Goal: Ask a question: Seek information or help from site administrators or community

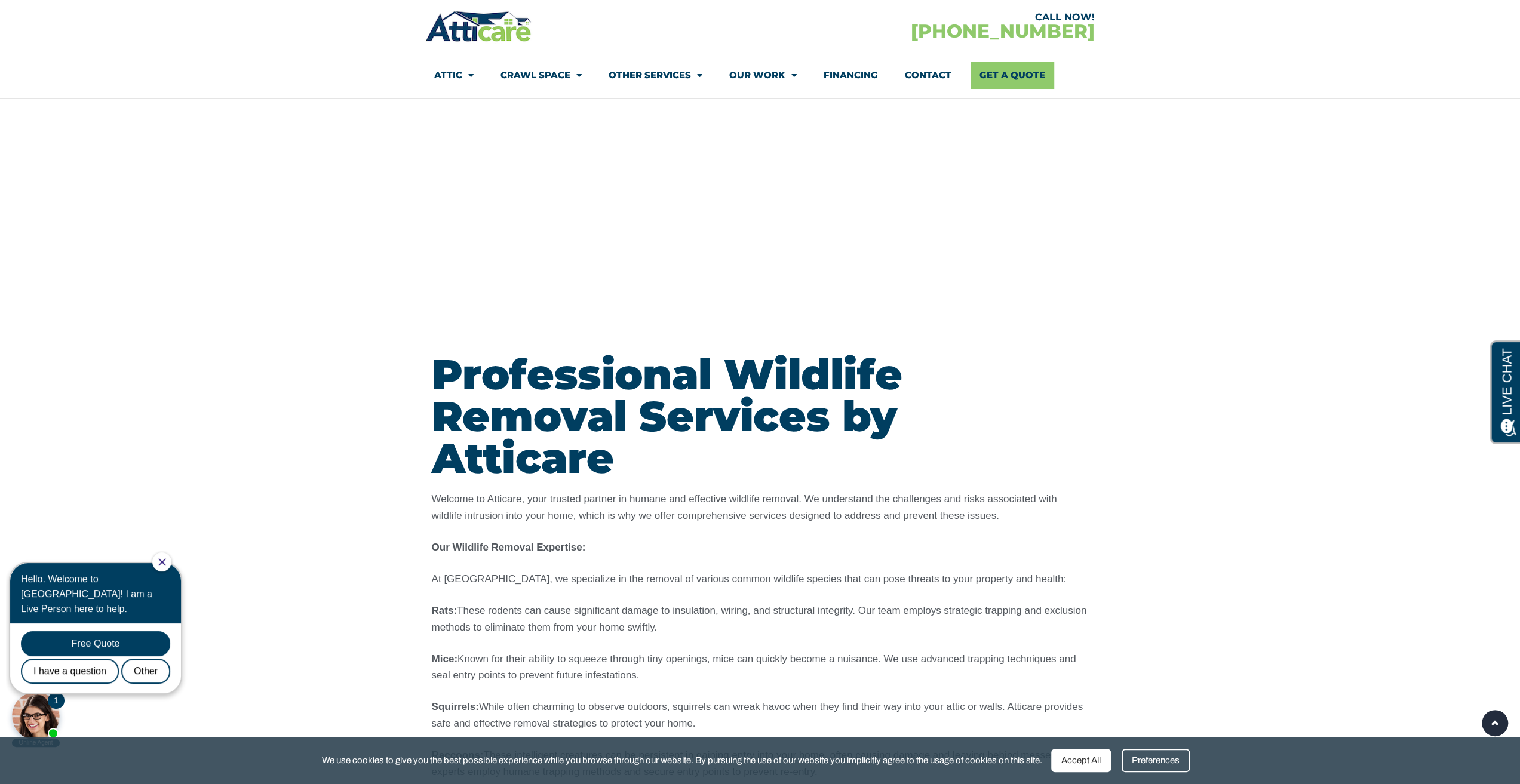
scroll to position [1075, 0]
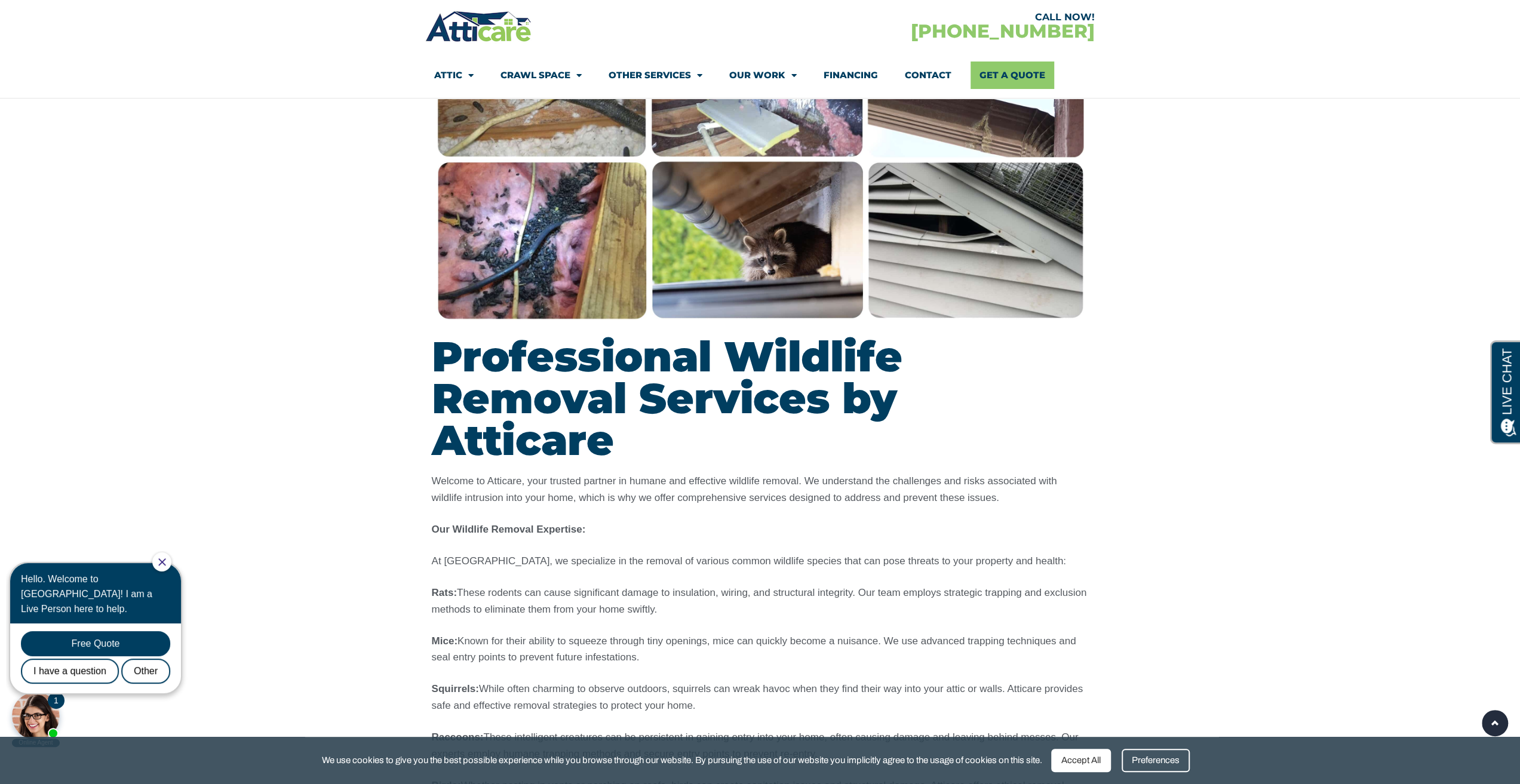
click at [532, 280] on img at bounding box center [760, 160] width 657 height 328
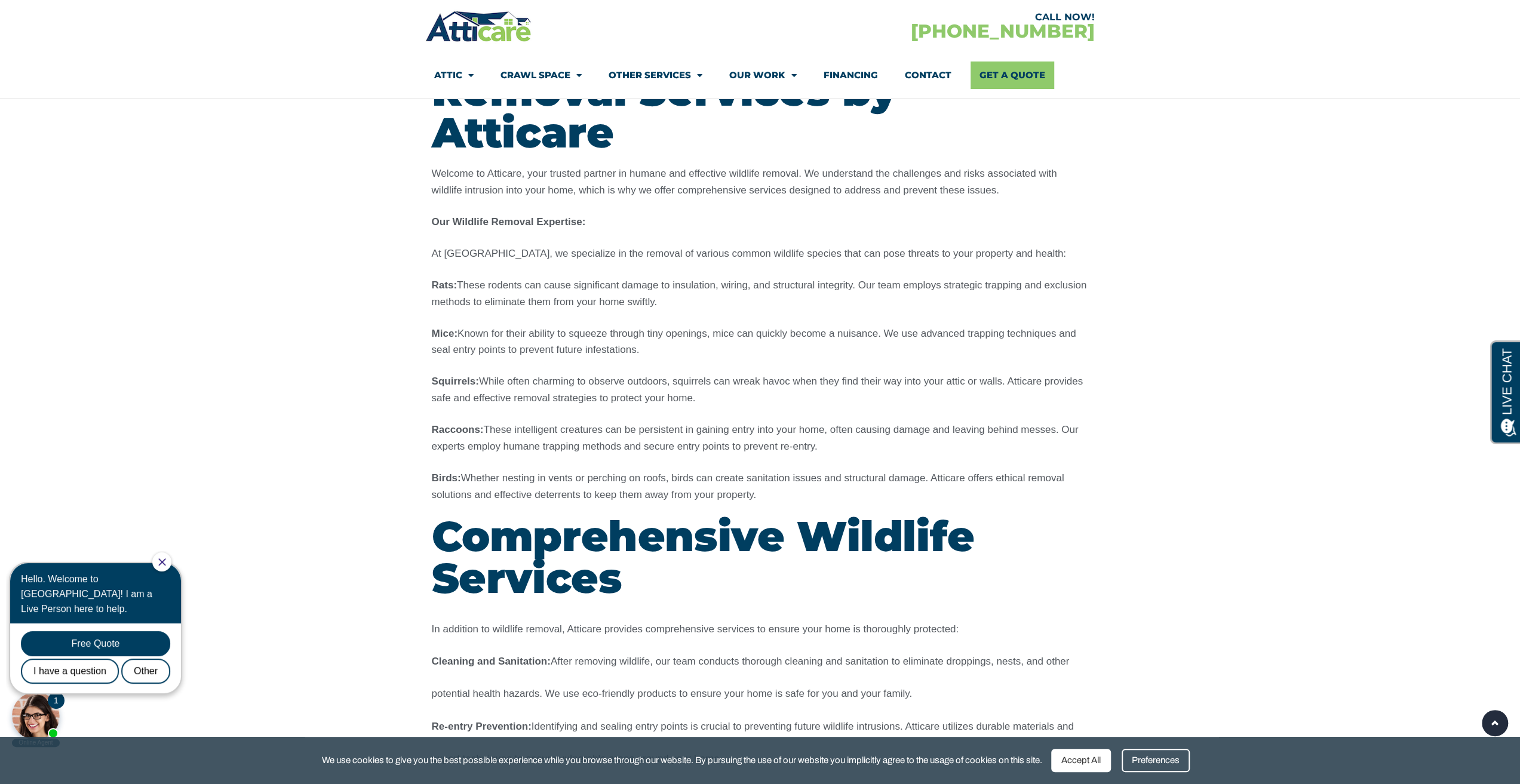
scroll to position [1433, 0]
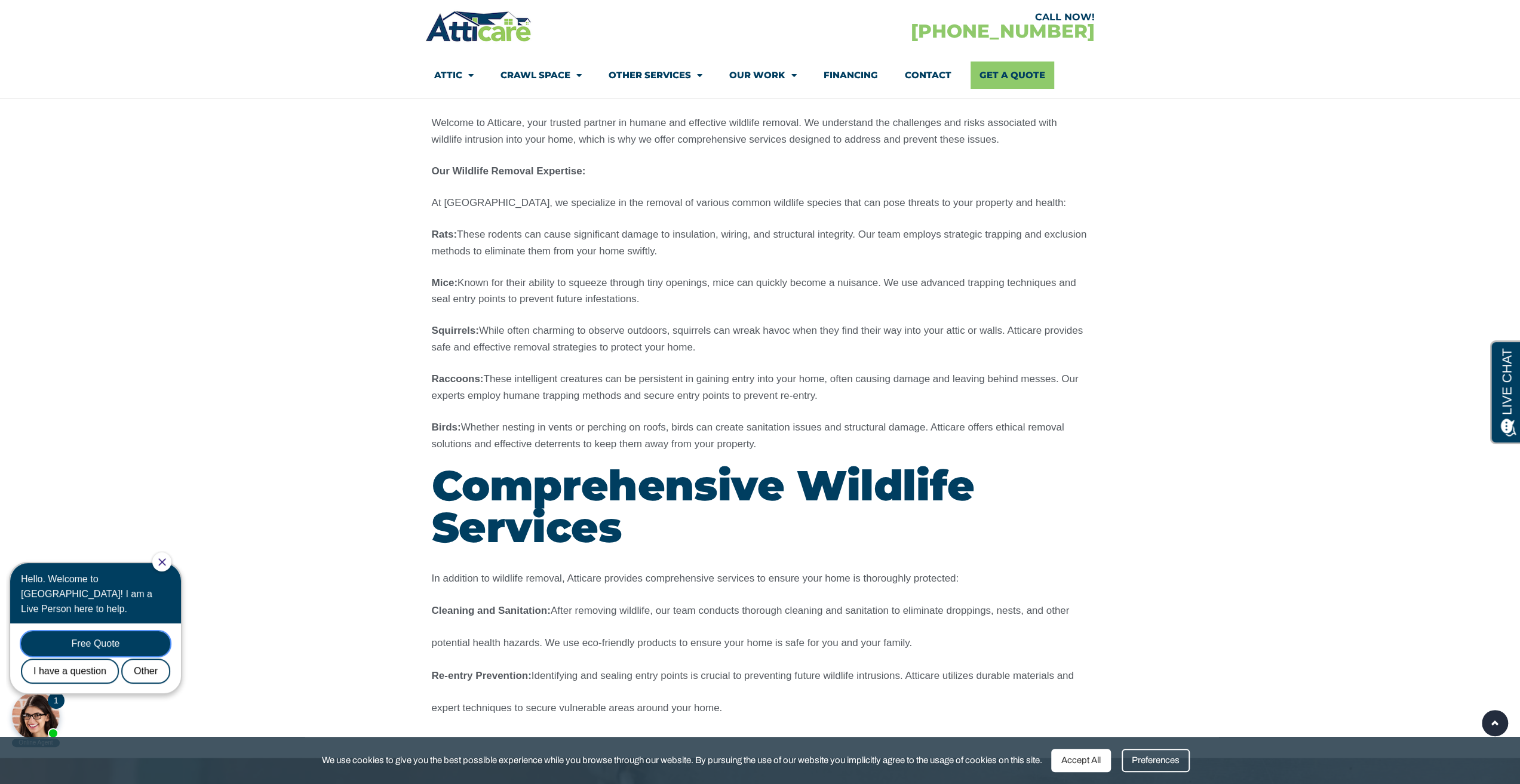
click at [95, 632] on div "Free Quote" at bounding box center [95, 644] width 149 height 25
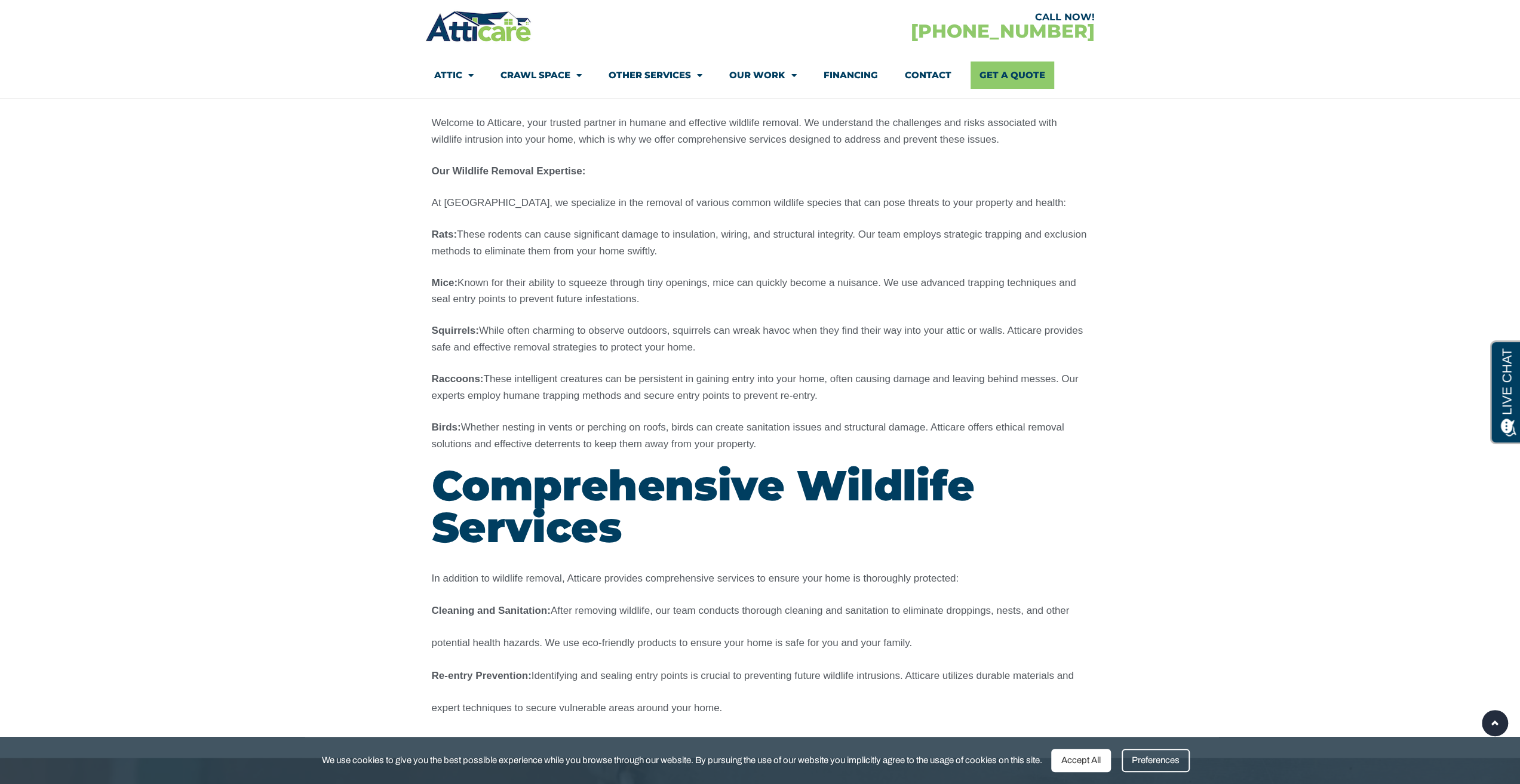
scroll to position [0, 0]
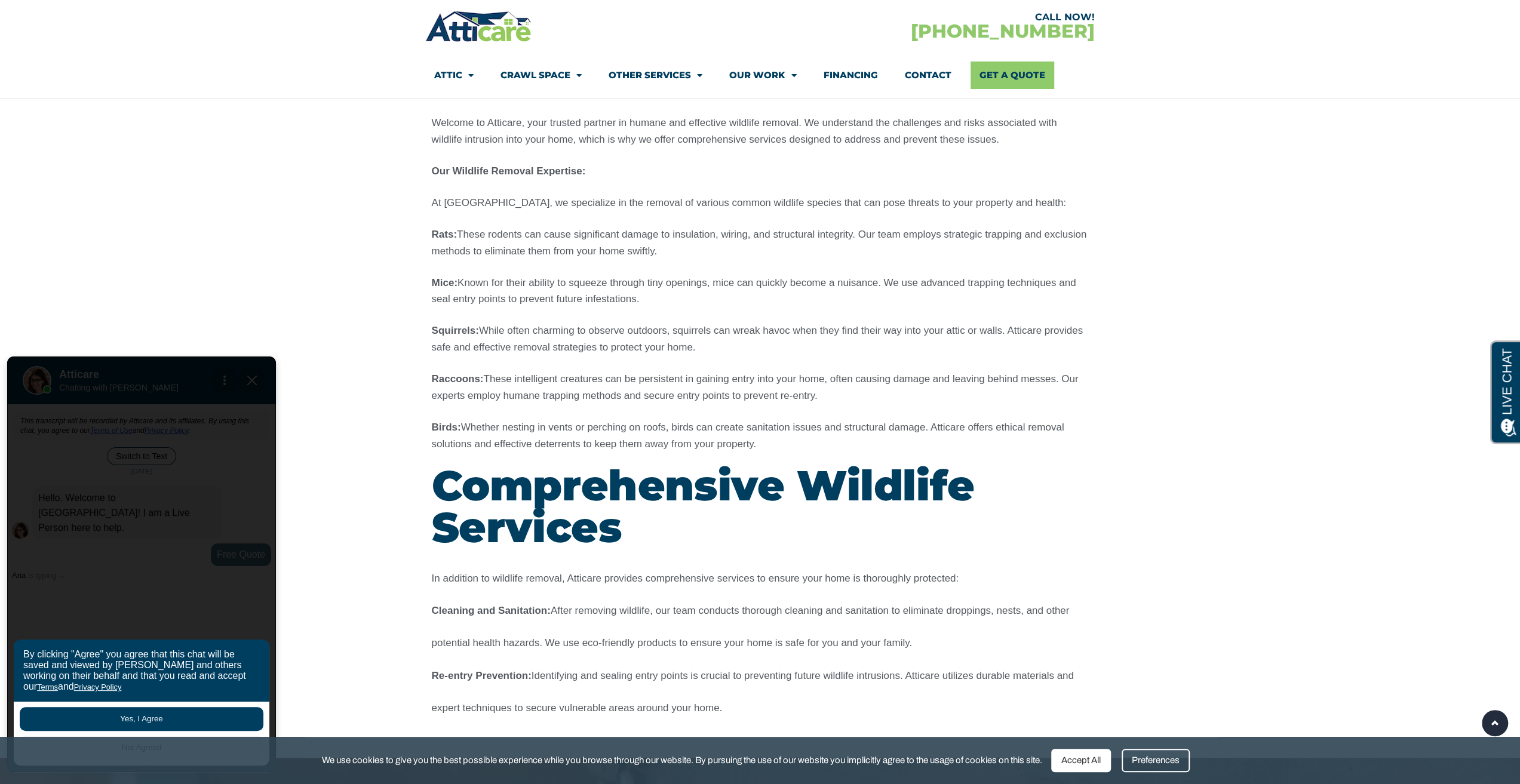
click at [130, 722] on button "Yes, I Agree" at bounding box center [141, 719] width 243 height 24
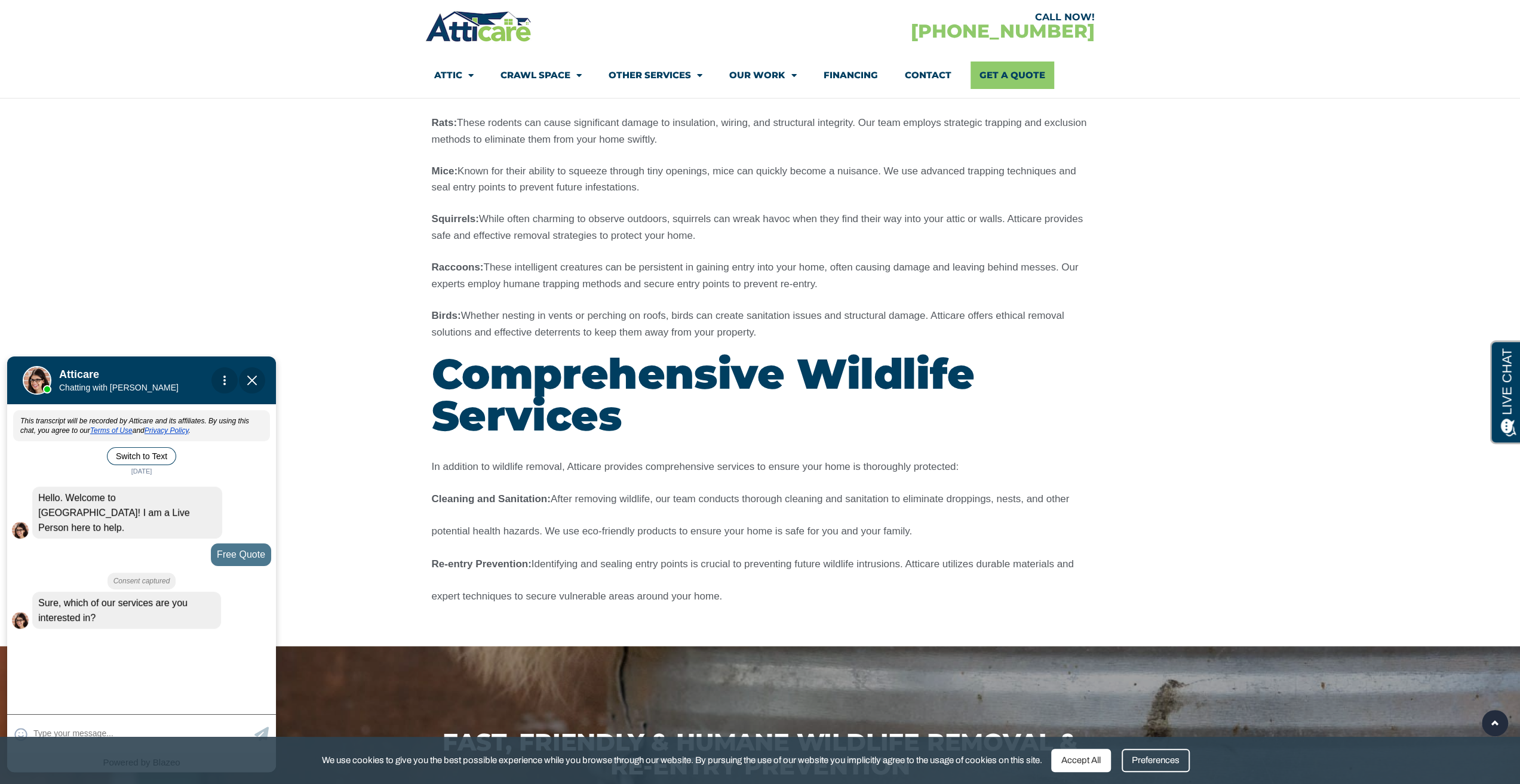
scroll to position [1553, 0]
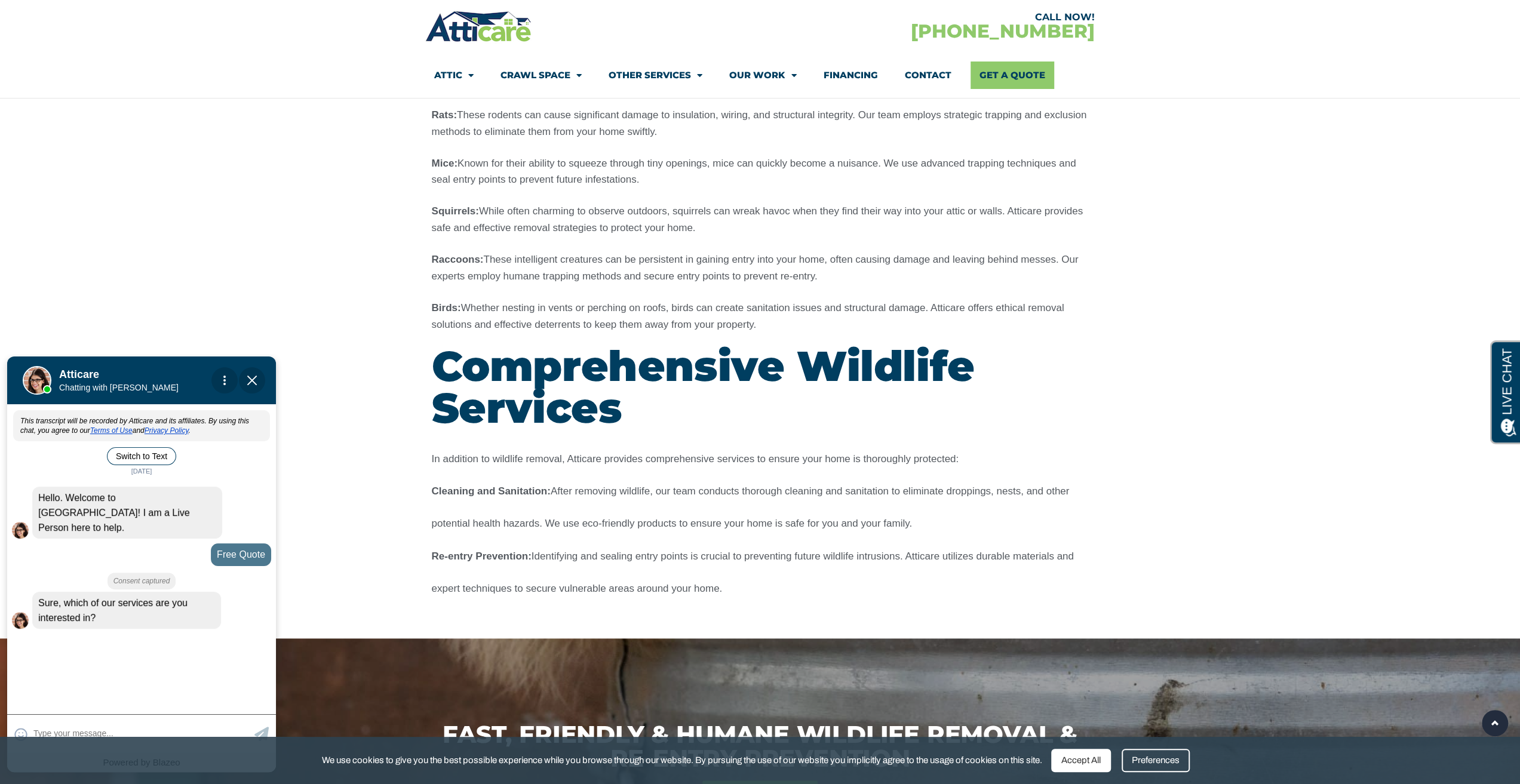
click at [48, 726] on textarea at bounding box center [142, 733] width 218 height 23
type input "Hi, We have something in our"
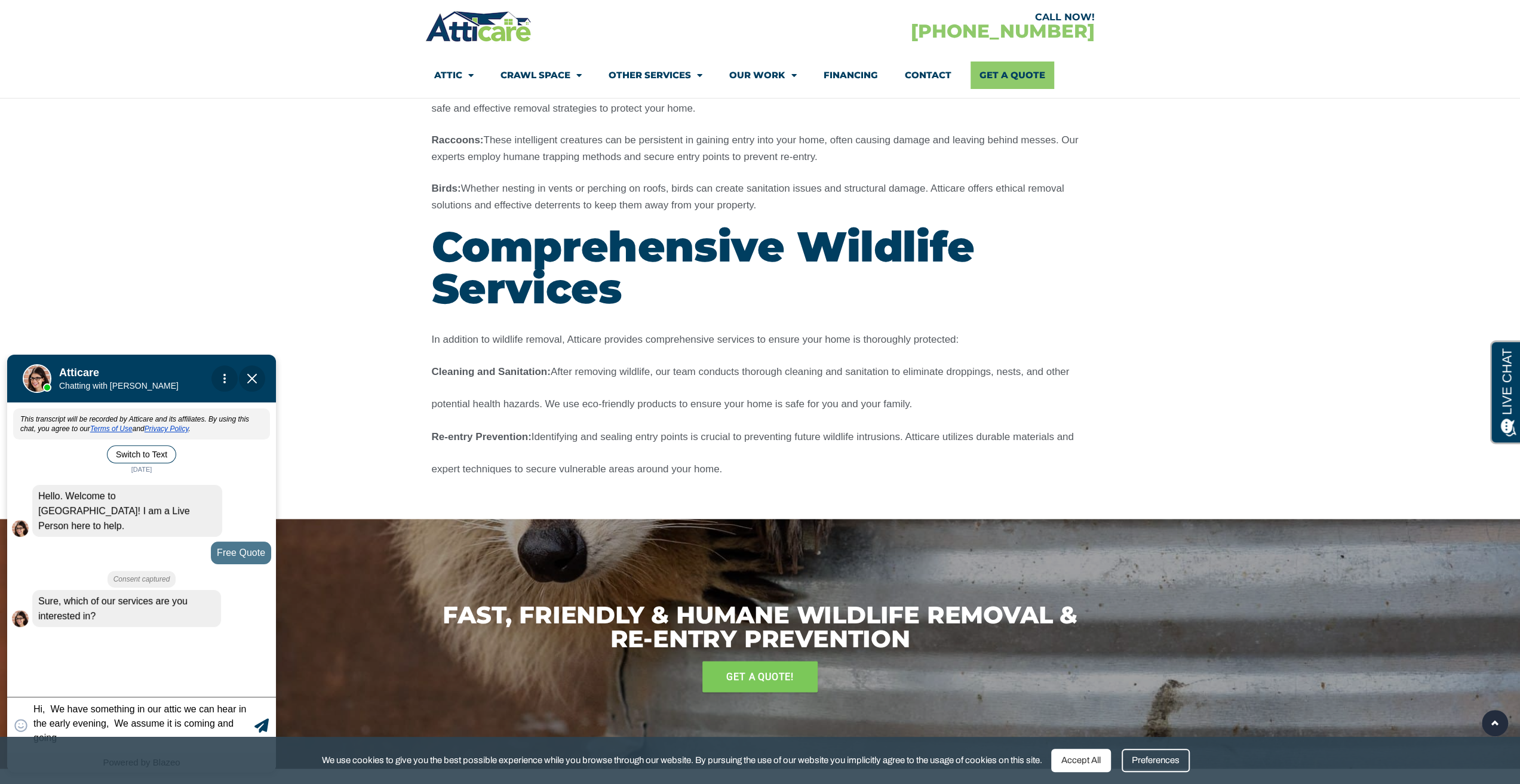
scroll to position [1792, 0]
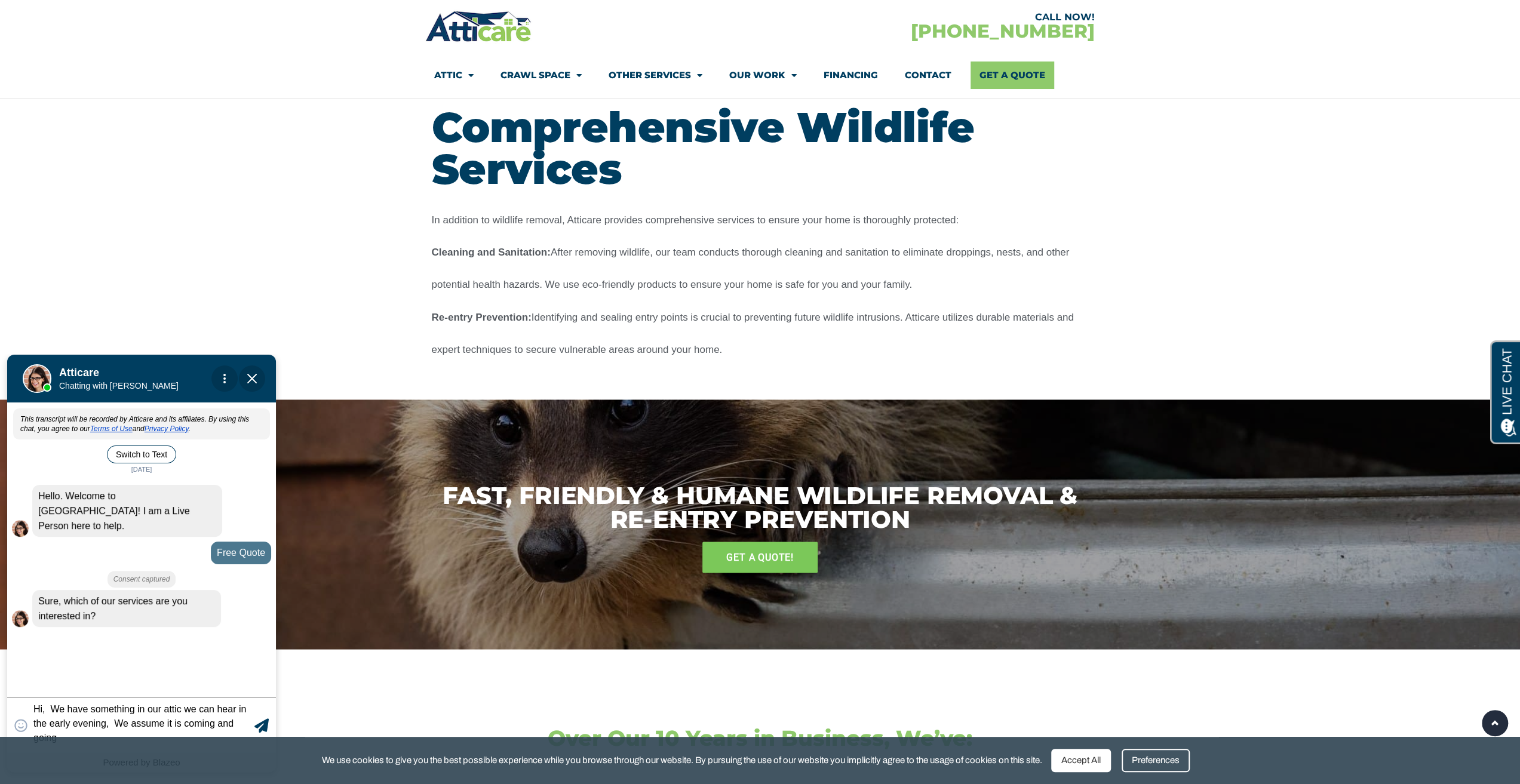
type textarea "Hi, We have something in our attic we can hear in the early evening, We assume …"
click at [260, 728] on icon at bounding box center [261, 726] width 14 height 14
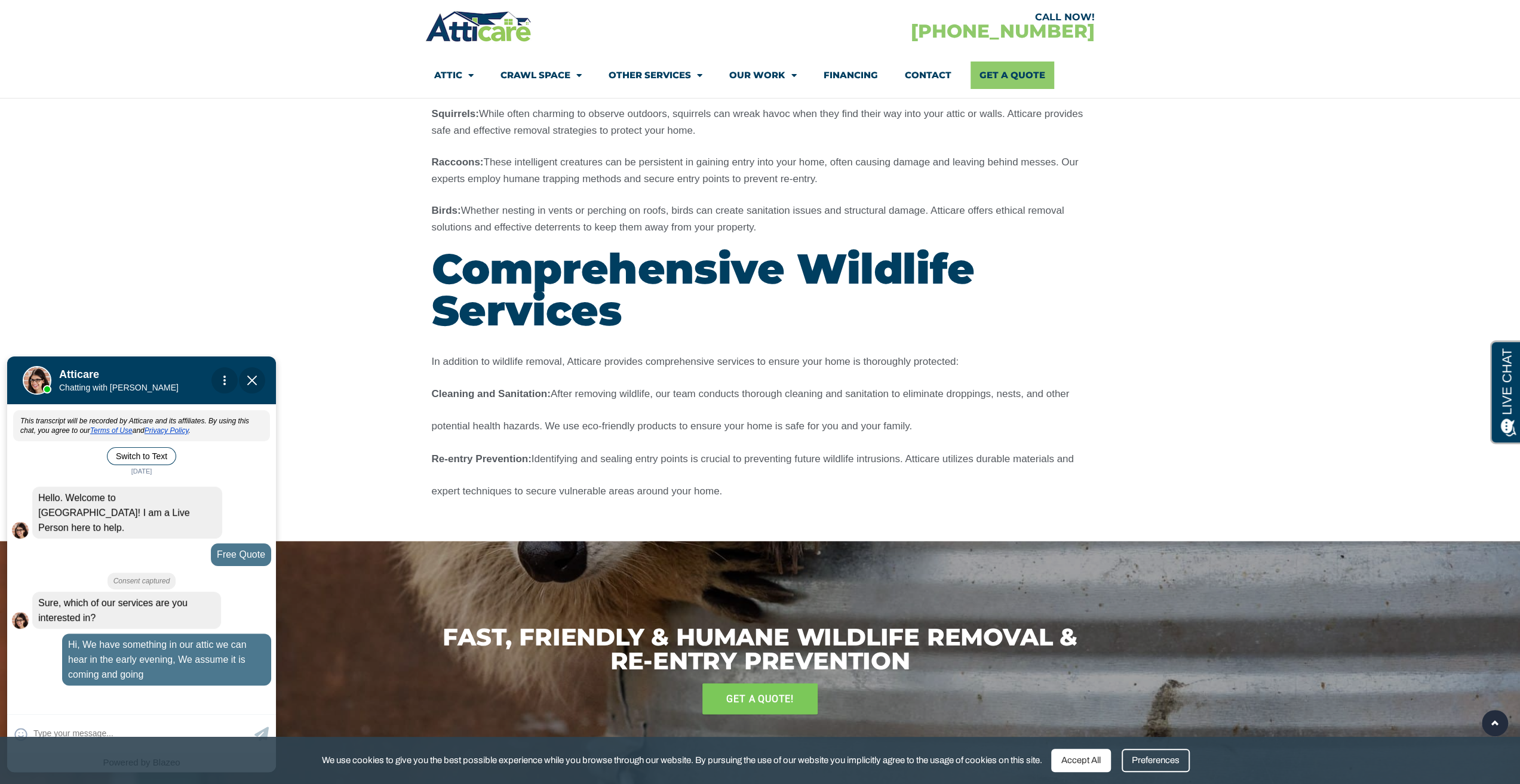
scroll to position [1433, 0]
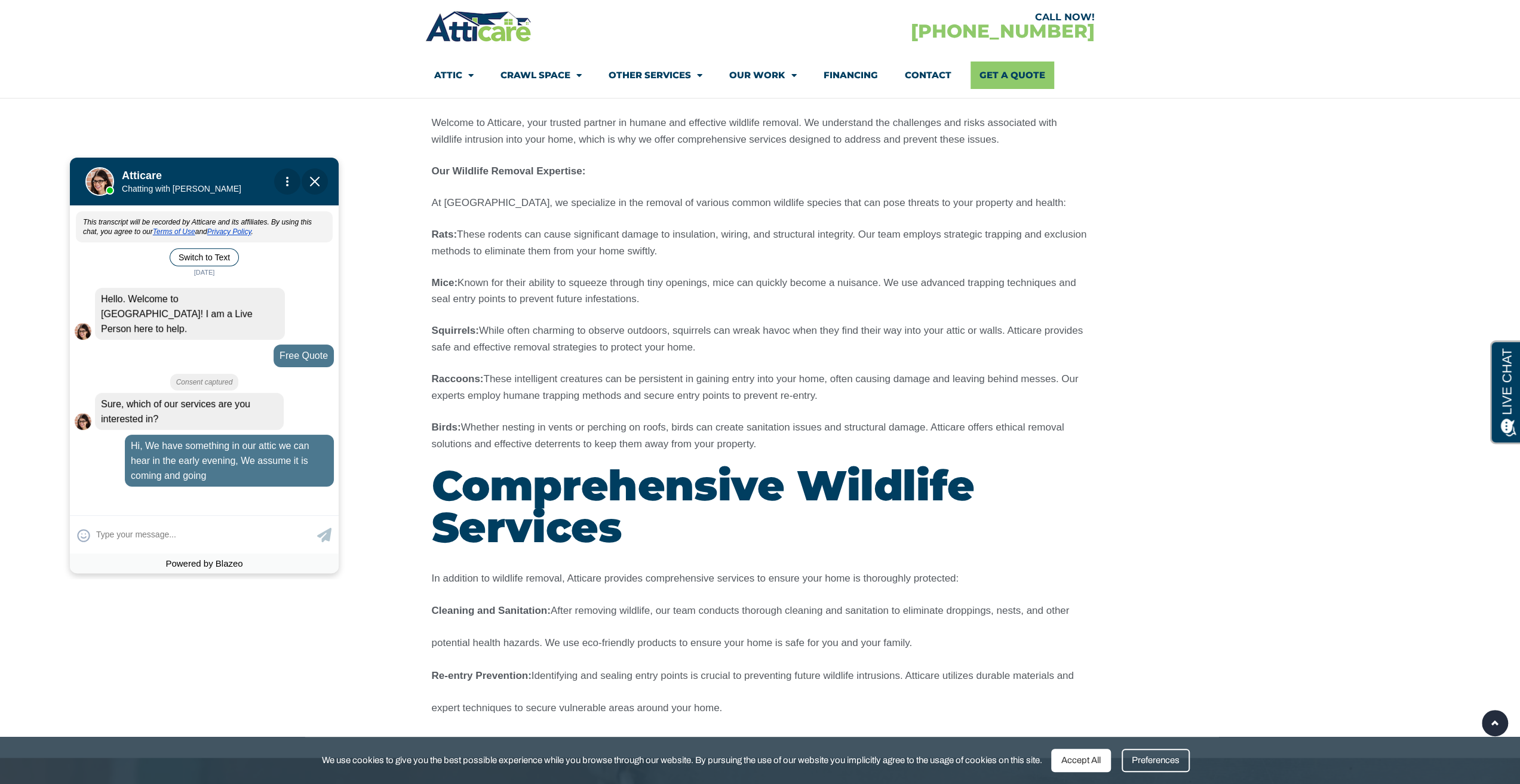
drag, startPoint x: 163, startPoint y: 385, endPoint x: 228, endPoint y: 188, distance: 207.4
click at [228, 184] on div at bounding box center [200, 179] width 167 height 48
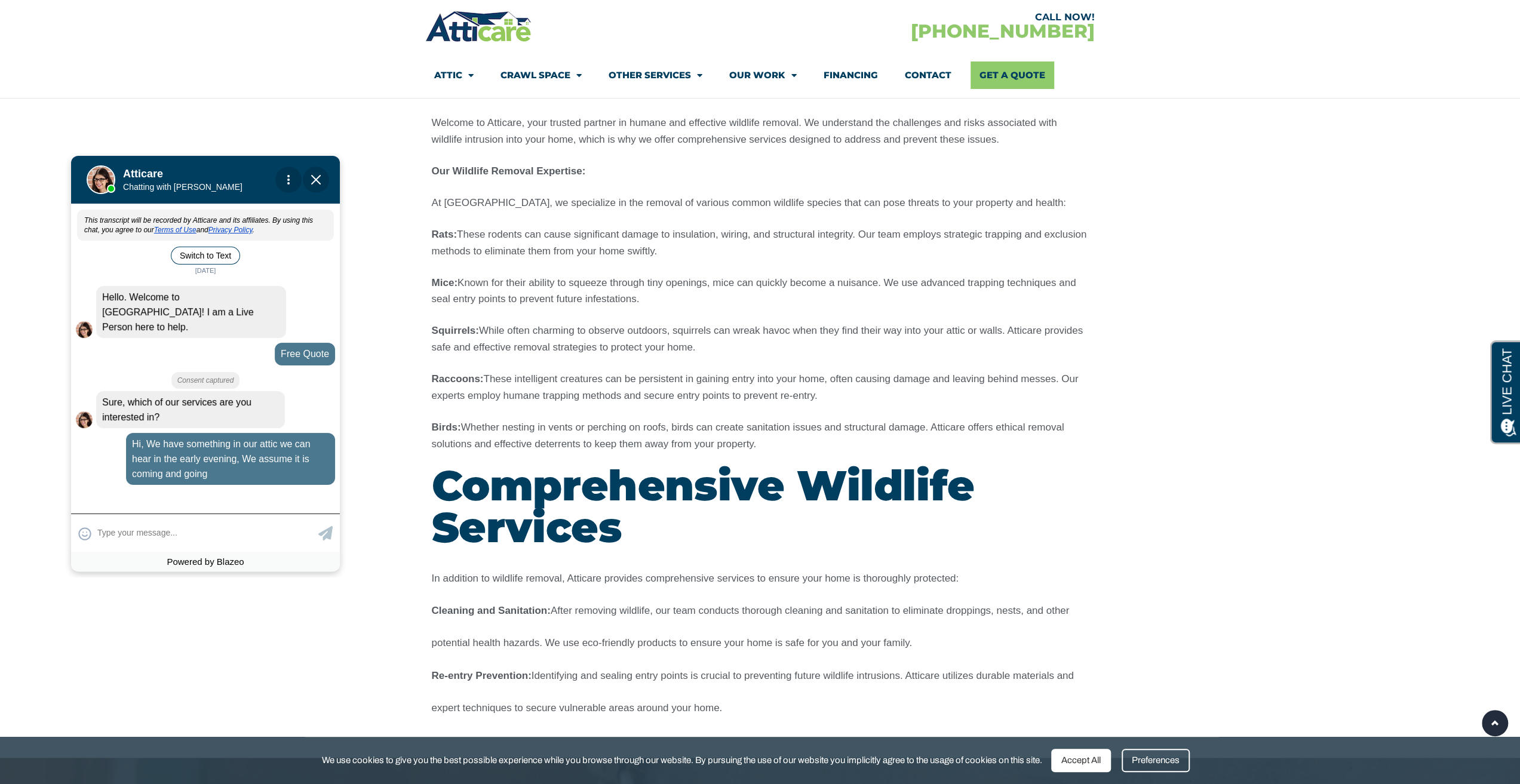
click at [163, 522] on textarea at bounding box center [206, 533] width 218 height 23
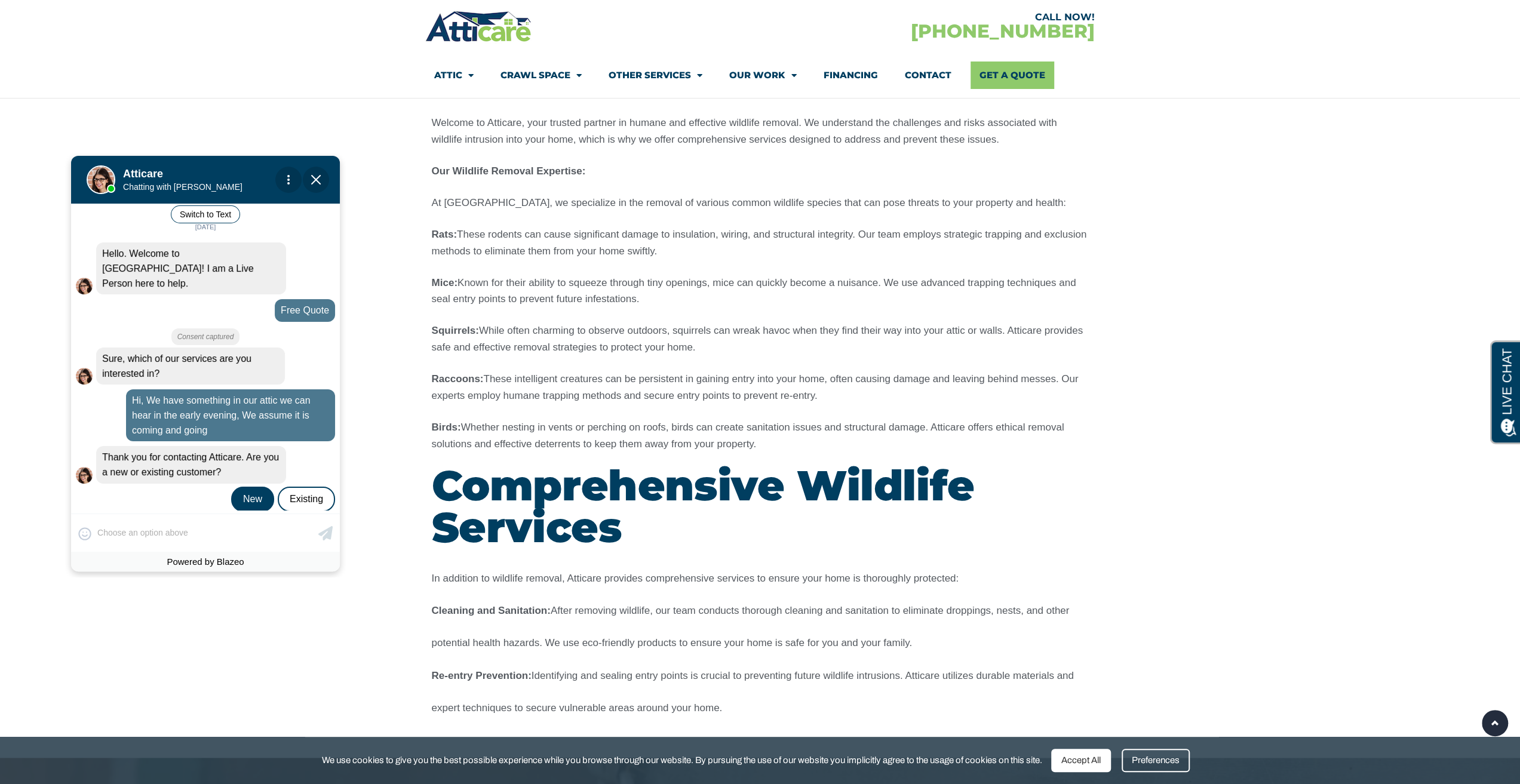
click at [250, 487] on div "New" at bounding box center [253, 499] width 43 height 25
type input "I installed some Rat Traps las"
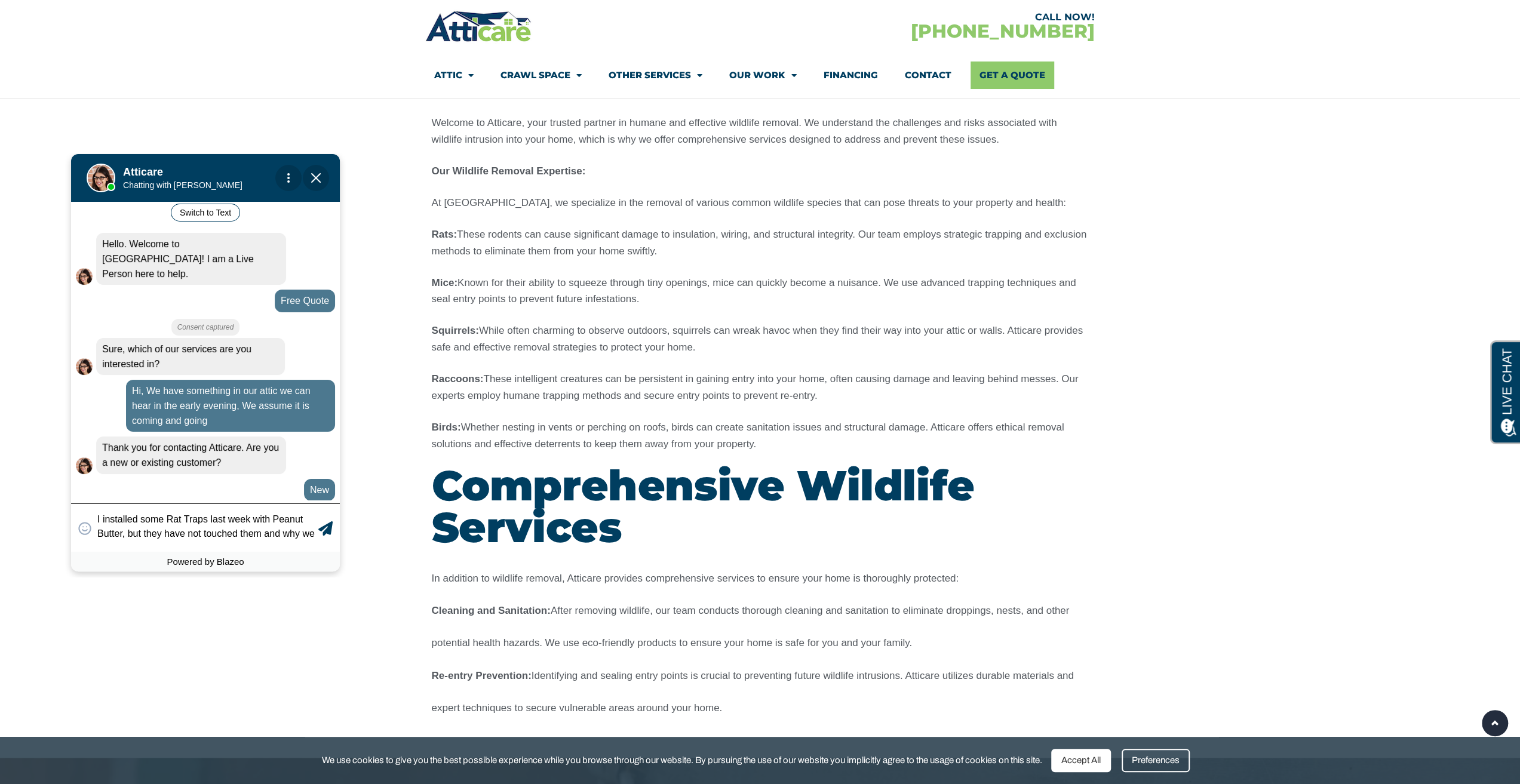
scroll to position [58, 0]
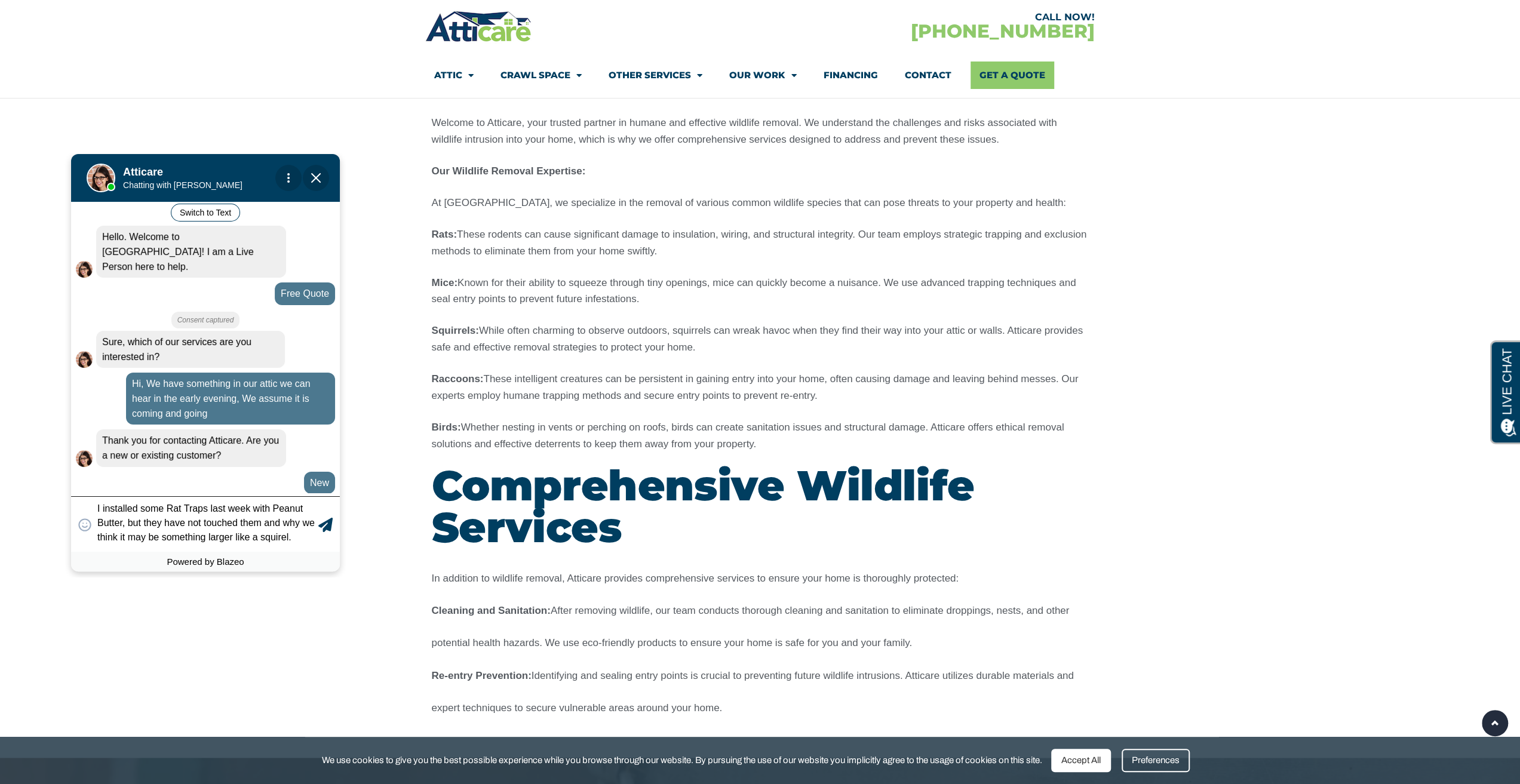
click at [263, 536] on textarea "I installed some Rat Traps last week with Peanut Butter, but they have not touc…" at bounding box center [206, 524] width 218 height 41
click at [270, 539] on textarea "I installed some Rat Traps last week with Peanut Butter, but they have not touc…" at bounding box center [206, 524] width 218 height 41
paste textarea ", and we think it may be something larger, like a squir"
type textarea "I installed some Rat Traps last week with Peanut Butter, but they have not touc…"
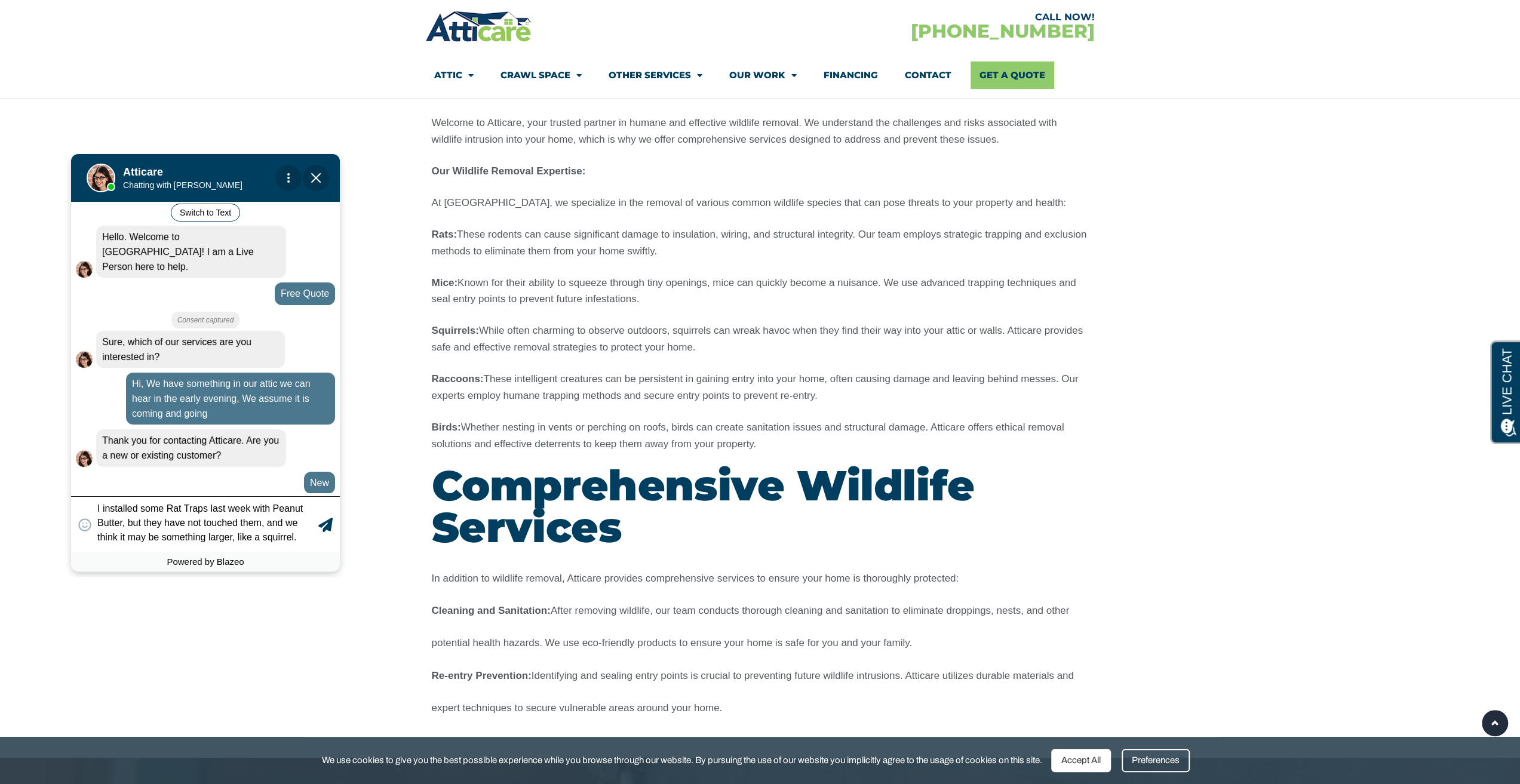
click at [326, 526] on icon at bounding box center [325, 524] width 14 height 14
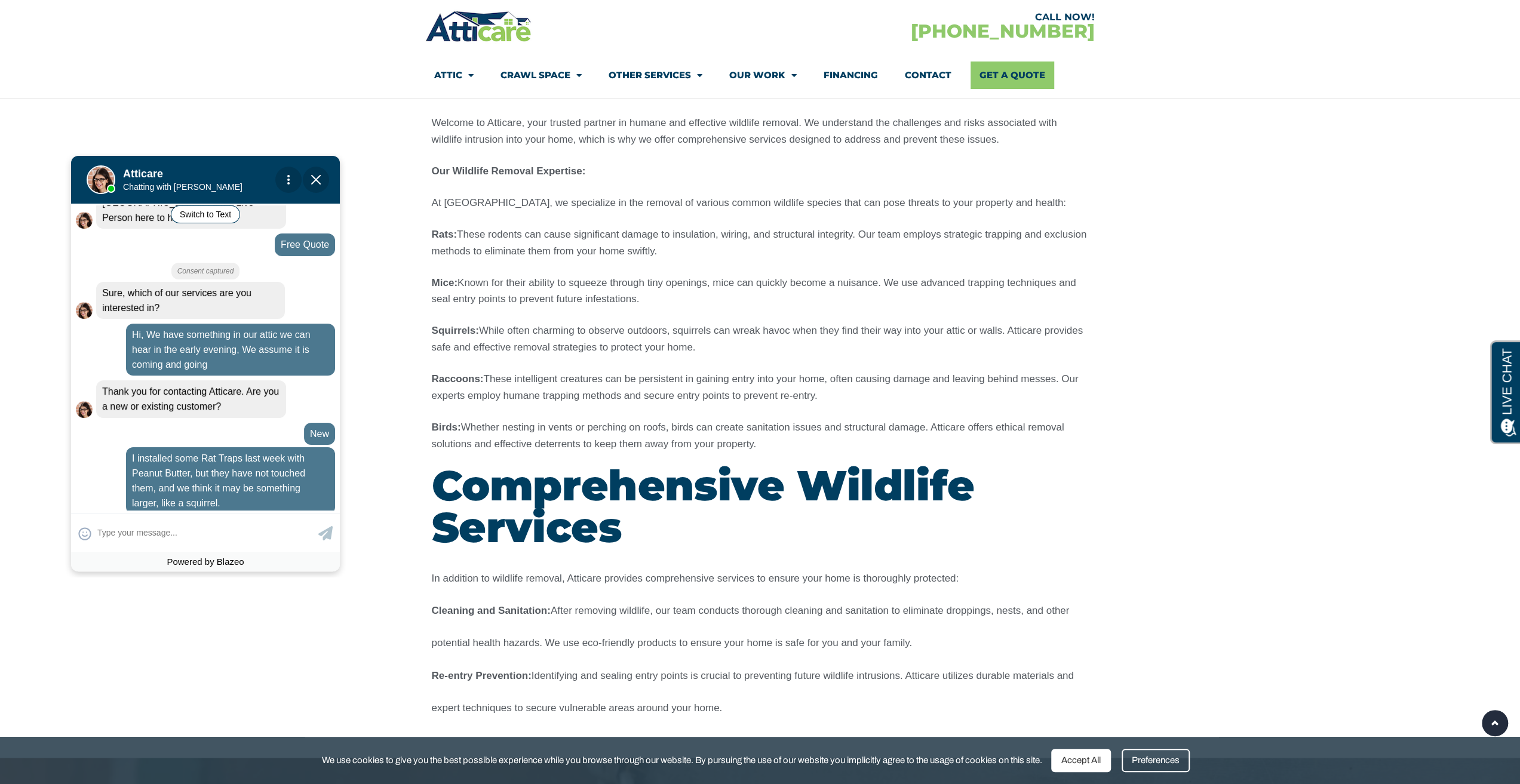
scroll to position [112, 0]
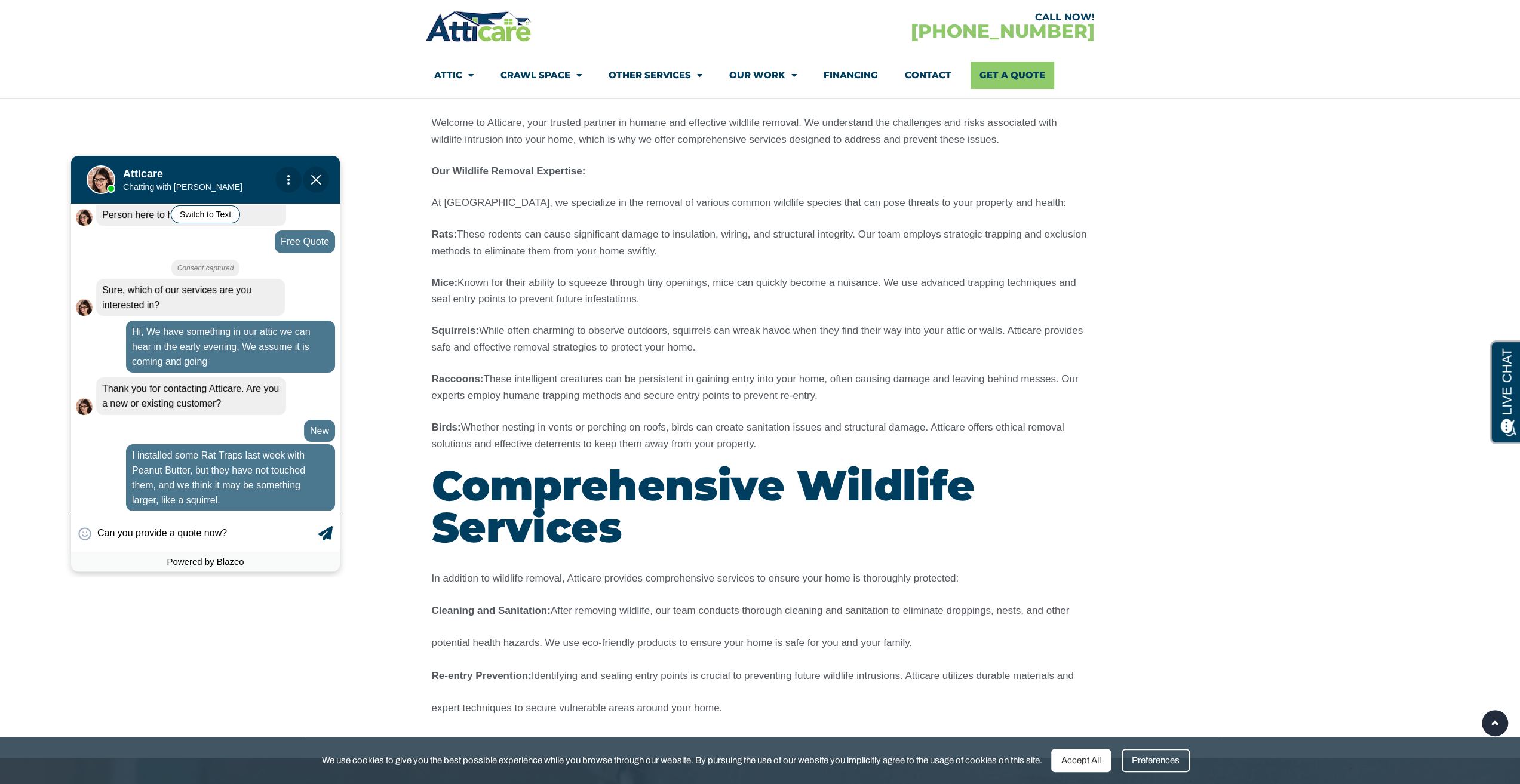
type input "Can you provide a quote now?"
click at [325, 533] on icon at bounding box center [325, 533] width 14 height 14
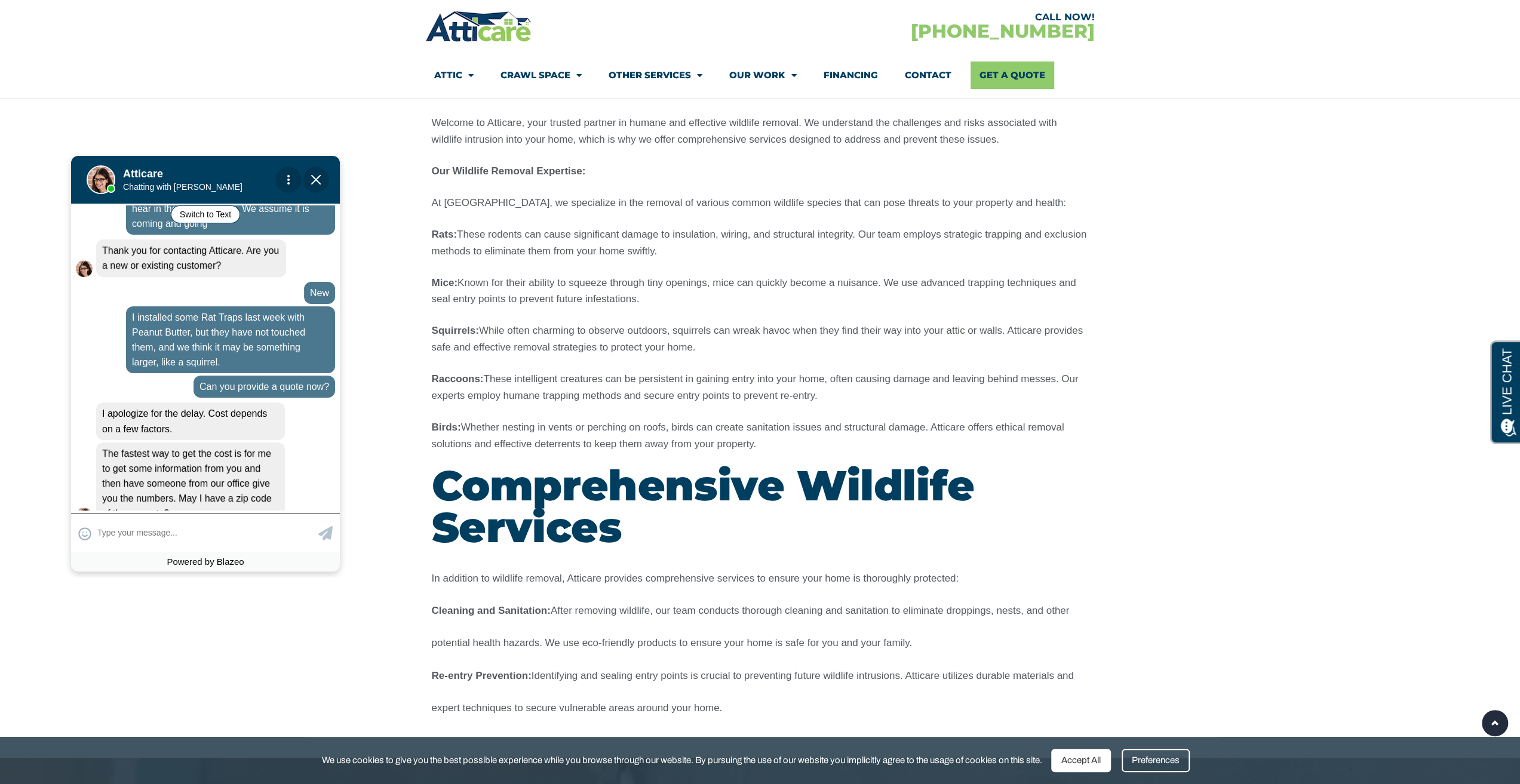
scroll to position [263, 0]
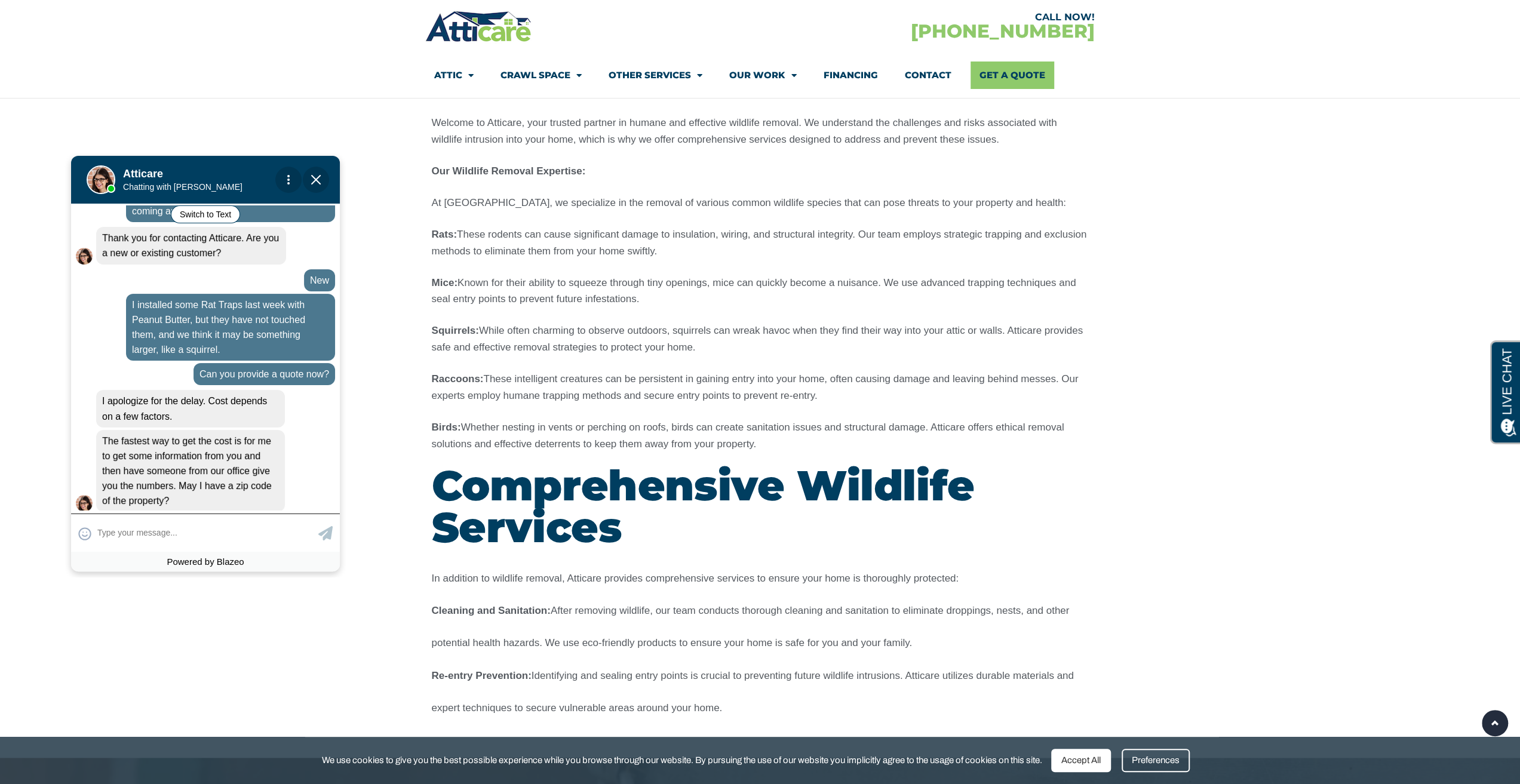
click at [141, 523] on textarea at bounding box center [206, 533] width 218 height 23
type input "95032"
click at [323, 538] on icon at bounding box center [325, 533] width 14 height 14
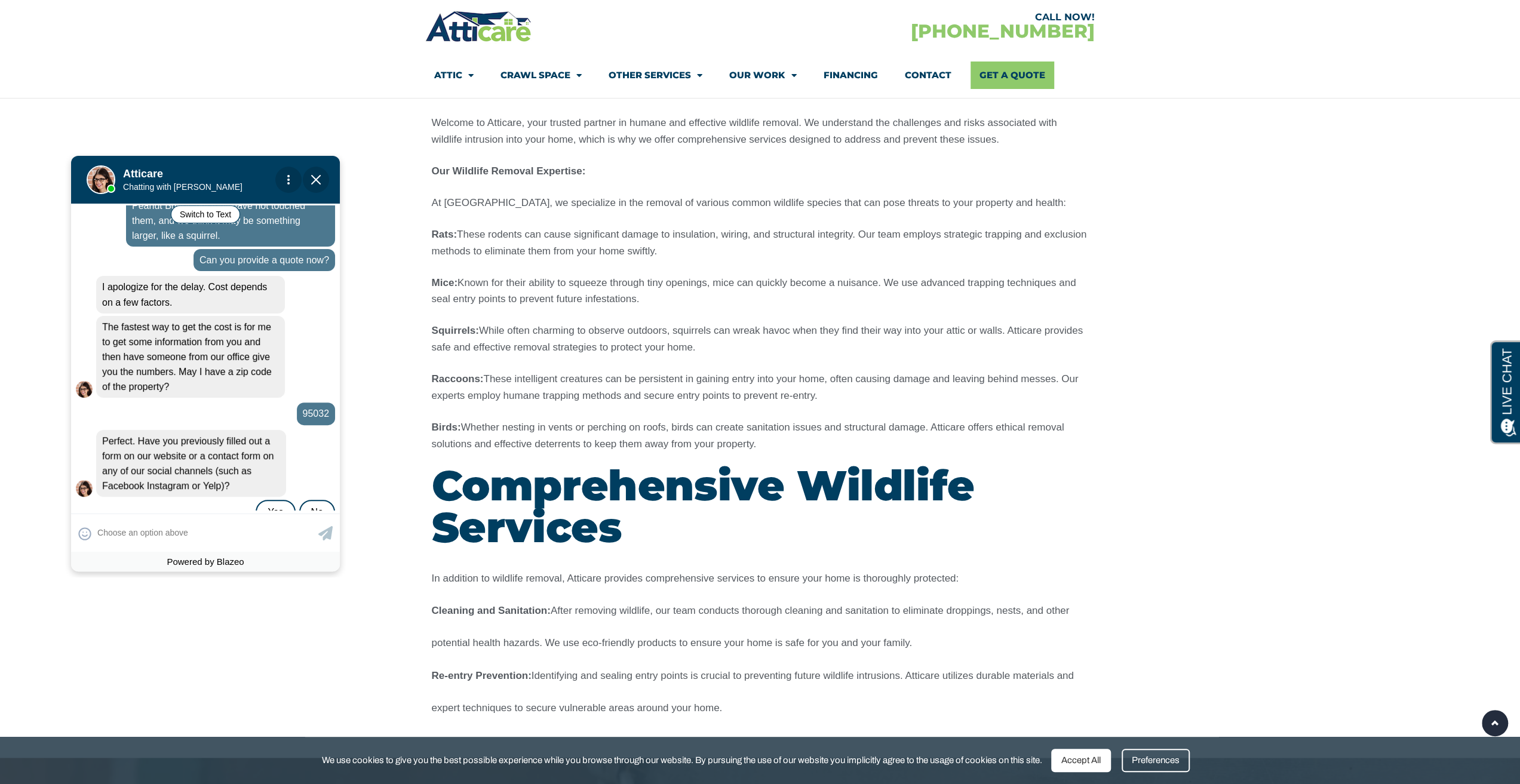
scroll to position [390, 0]
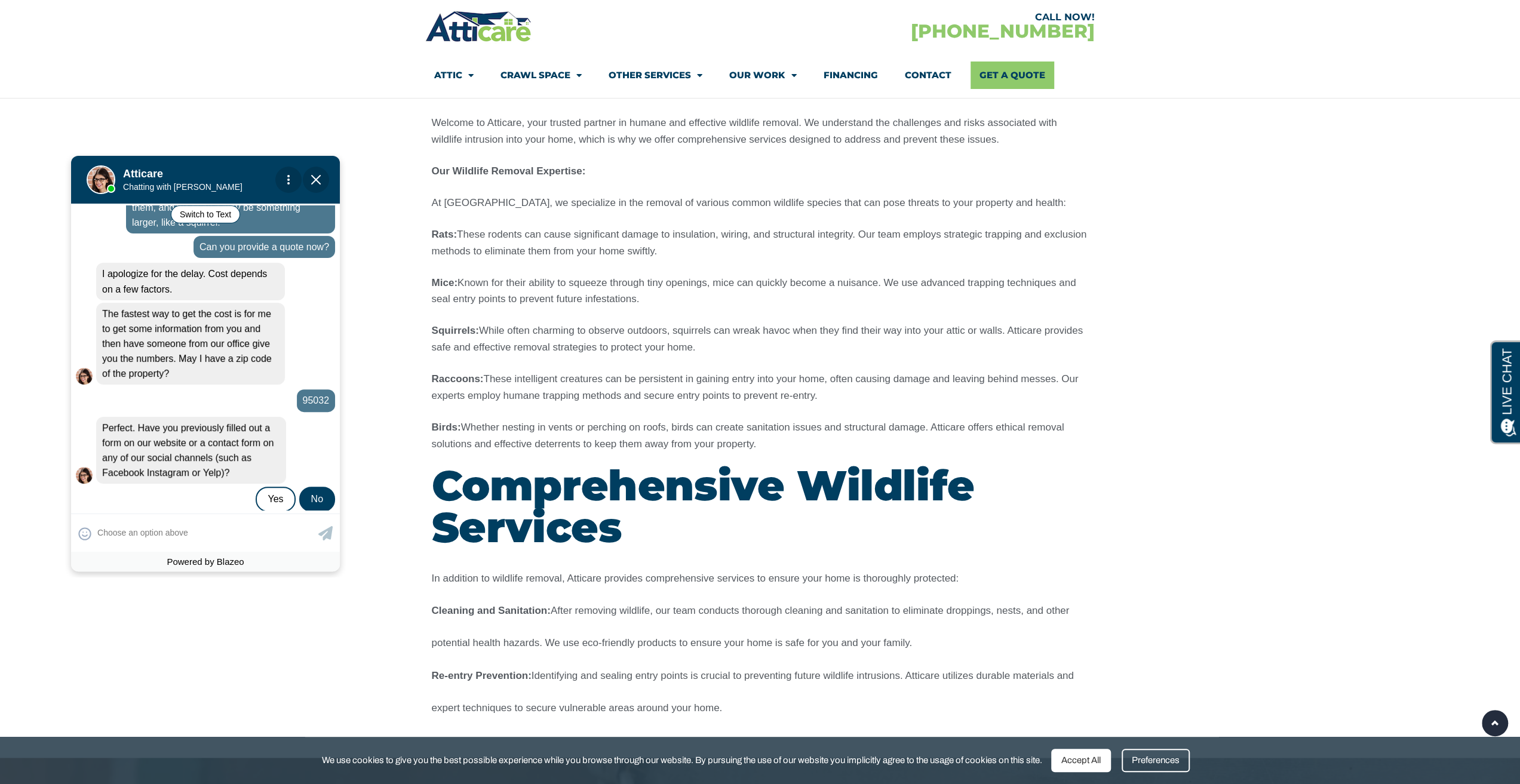
click at [310, 487] on div "No" at bounding box center [317, 499] width 36 height 25
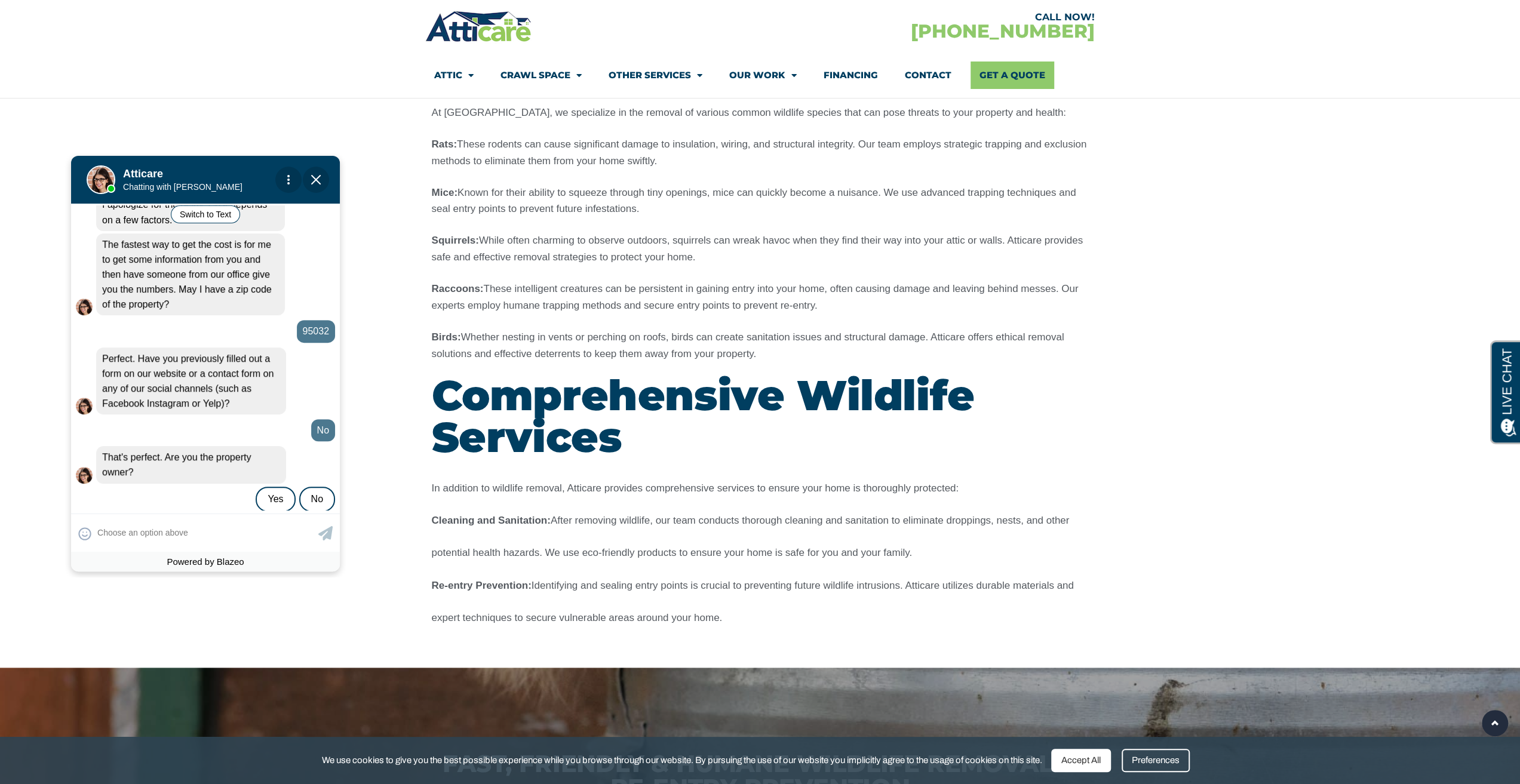
scroll to position [1612, 0]
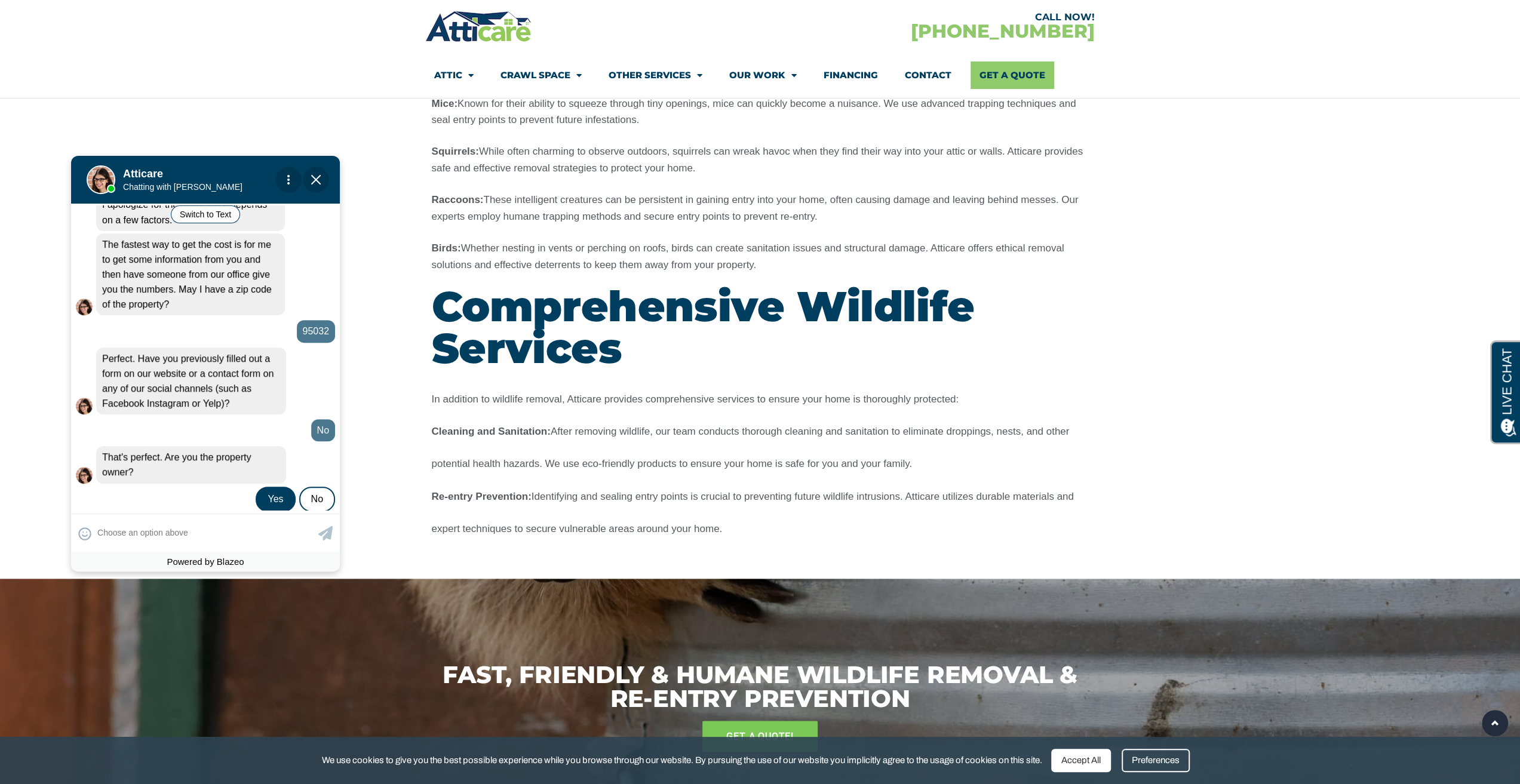
click at [279, 487] on div "Yes" at bounding box center [275, 499] width 39 height 25
click at [196, 495] on apexchat_message_right "Yes 02:35 pm" at bounding box center [206, 501] width 259 height 22
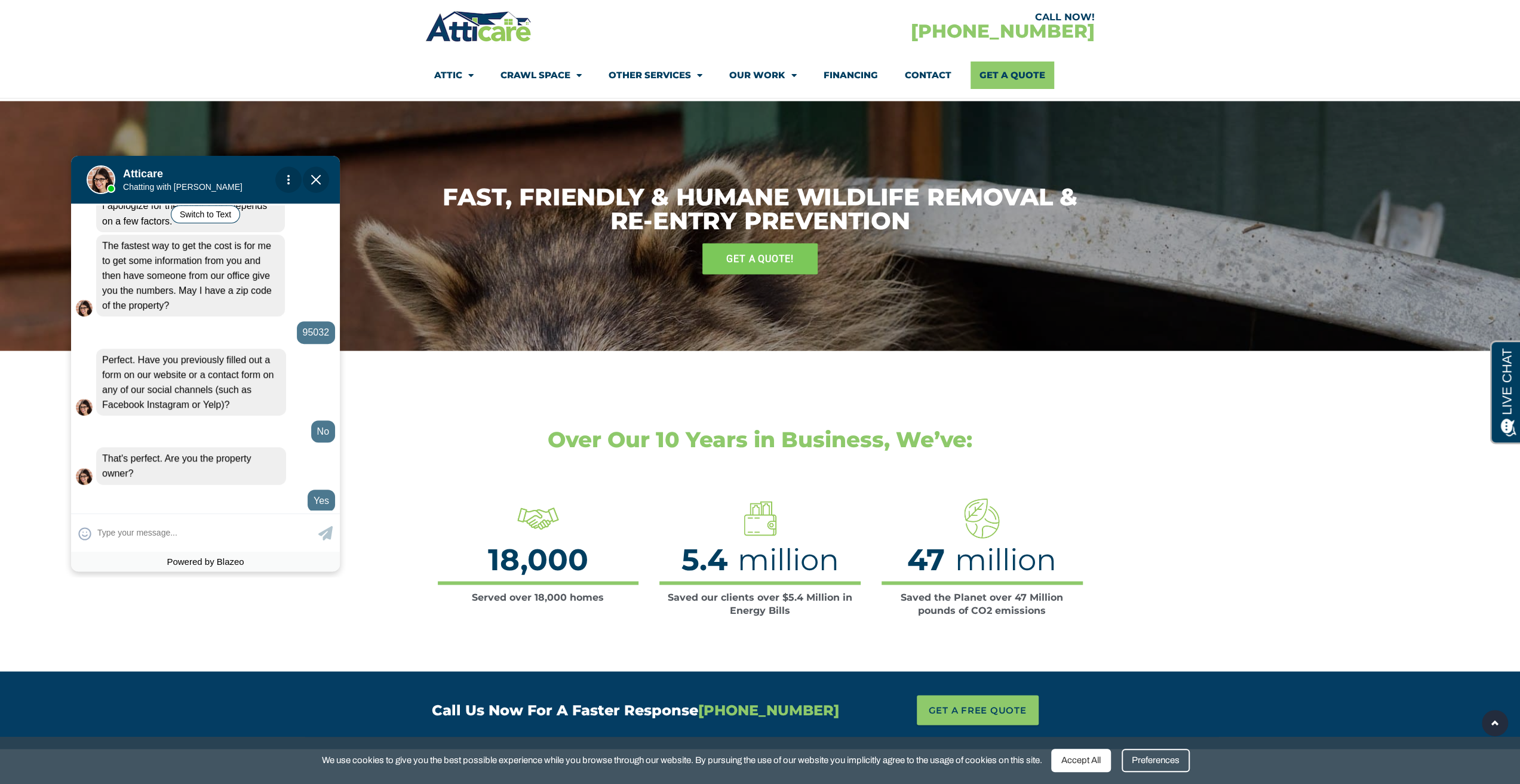
scroll to position [500, 0]
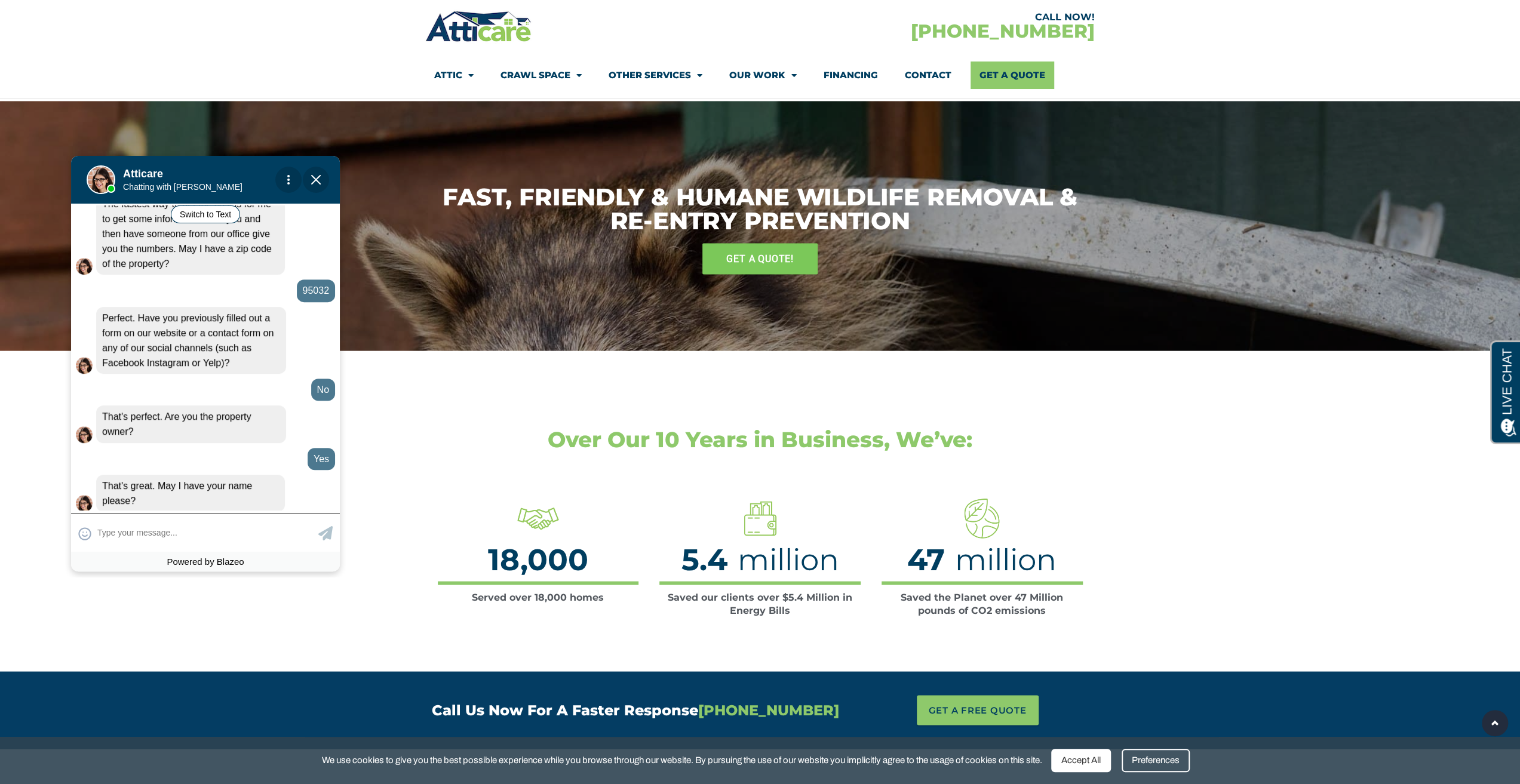
click at [183, 524] on textarea at bounding box center [206, 533] width 218 height 23
type input "[PERSON_NAME]"
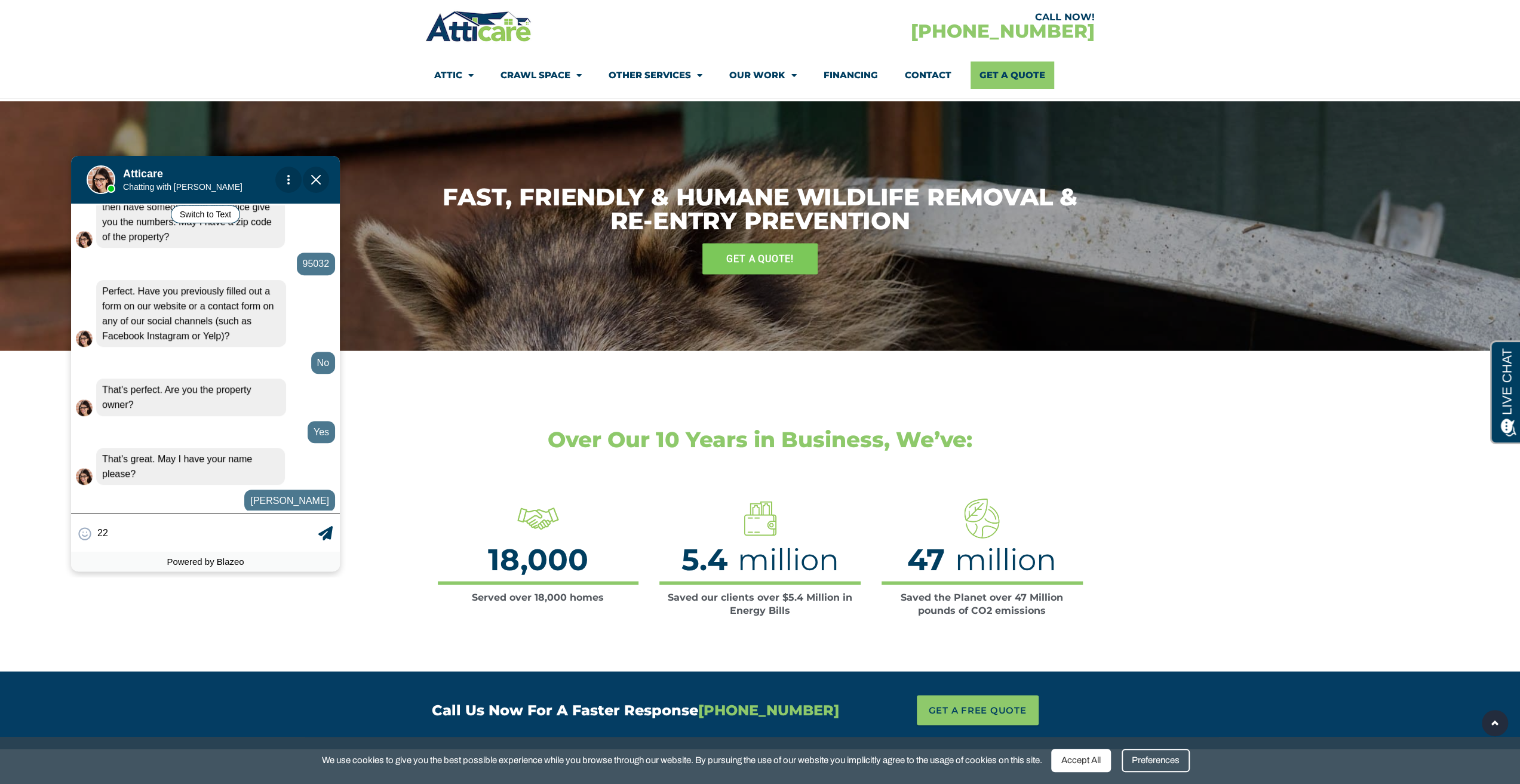
scroll to position [527, 0]
type input "[STREET_ADDRESS][PERSON_NAME]"
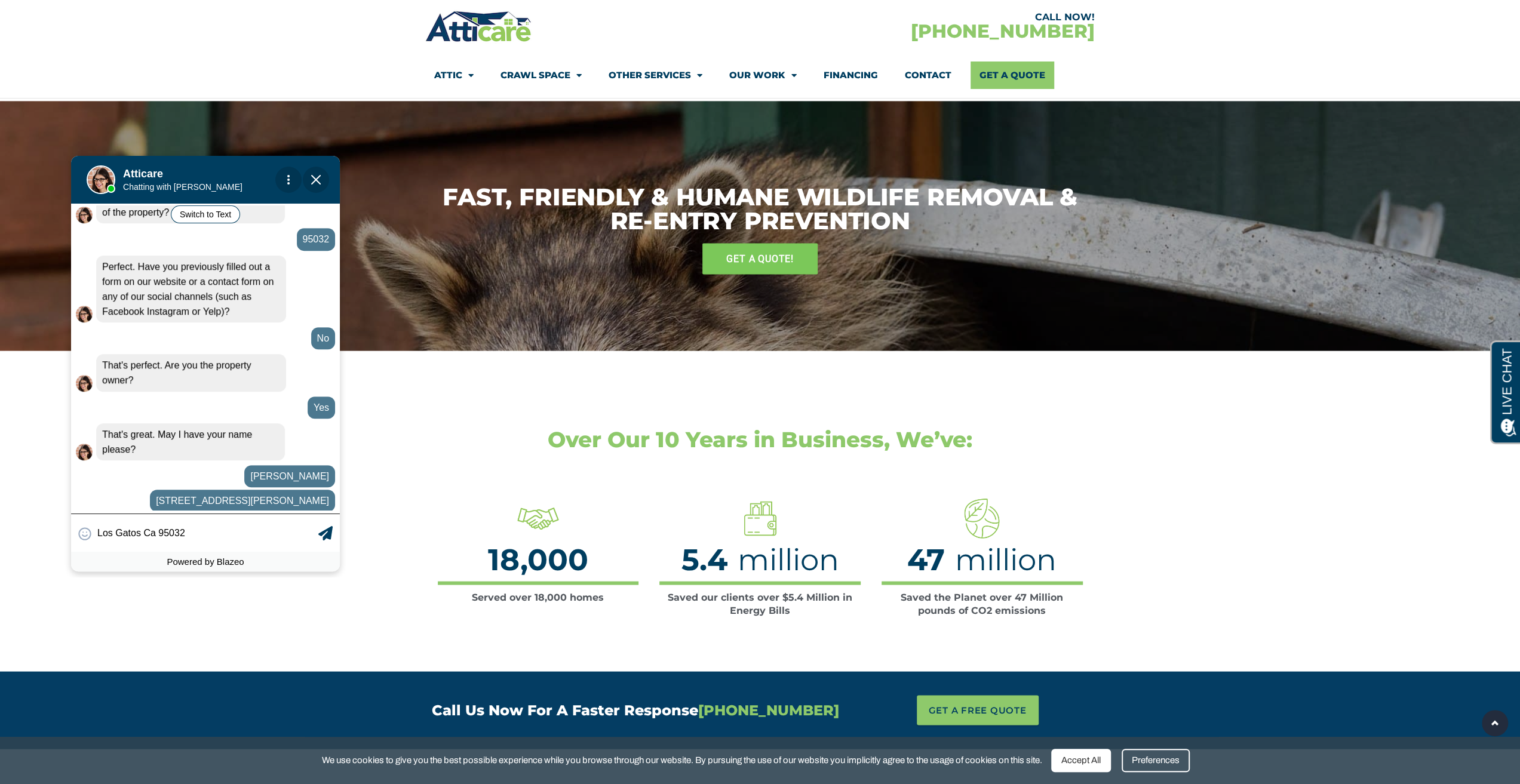
click at [312, 540] on input "Los Gatos Ca 95032" at bounding box center [206, 533] width 218 height 23
type input "Los Gatos Ca 95032"
click at [328, 538] on icon at bounding box center [325, 533] width 14 height 14
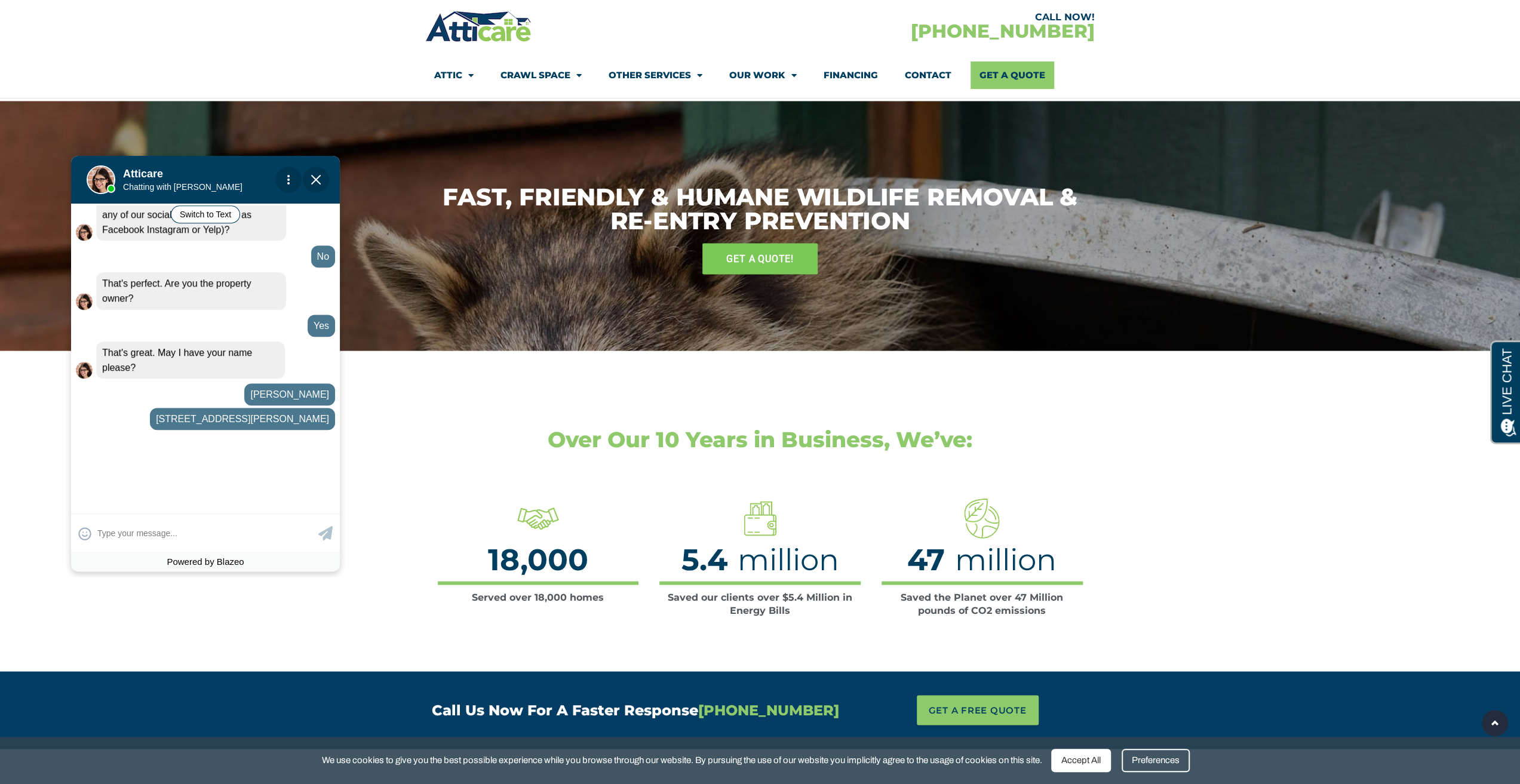
scroll to position [658, 0]
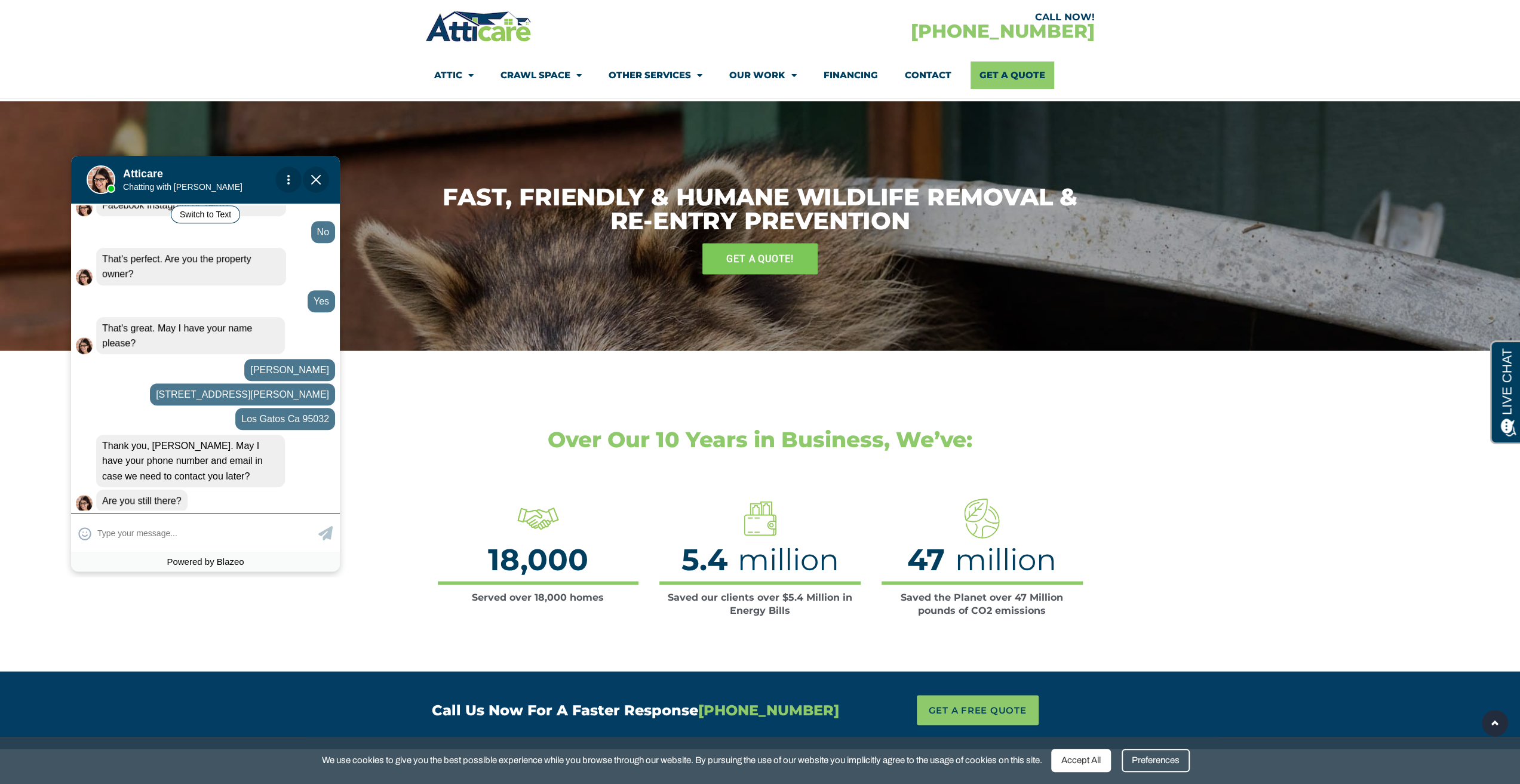
click at [154, 539] on input "text" at bounding box center [206, 533] width 218 height 23
type input "Sorry, Had to walkaway"
click at [331, 538] on icon at bounding box center [325, 533] width 14 height 14
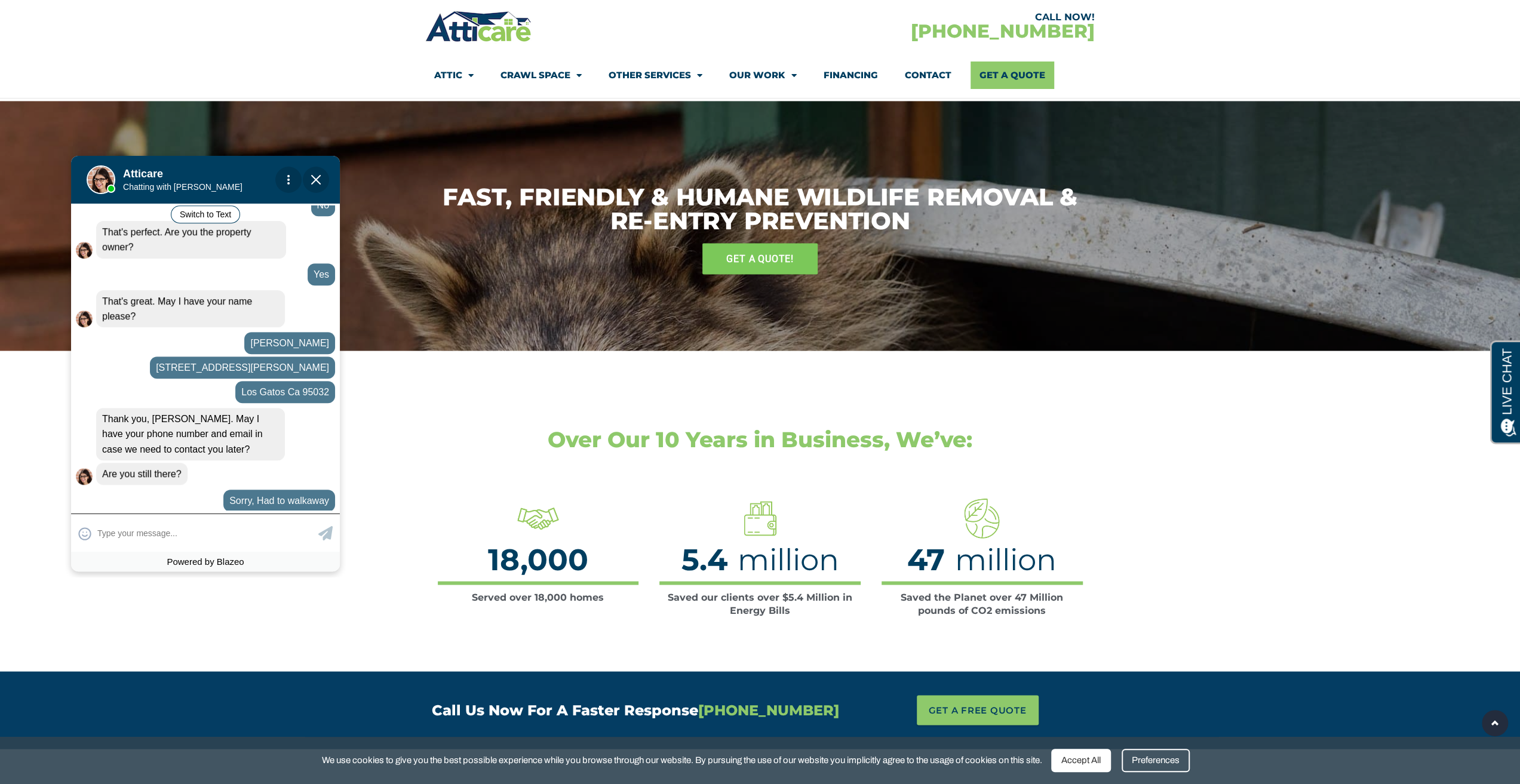
scroll to position [684, 0]
click at [187, 538] on input "text" at bounding box center [206, 533] width 218 height 23
type input "[PHONE_NUMBER]"
click at [328, 535] on icon at bounding box center [325, 533] width 14 height 14
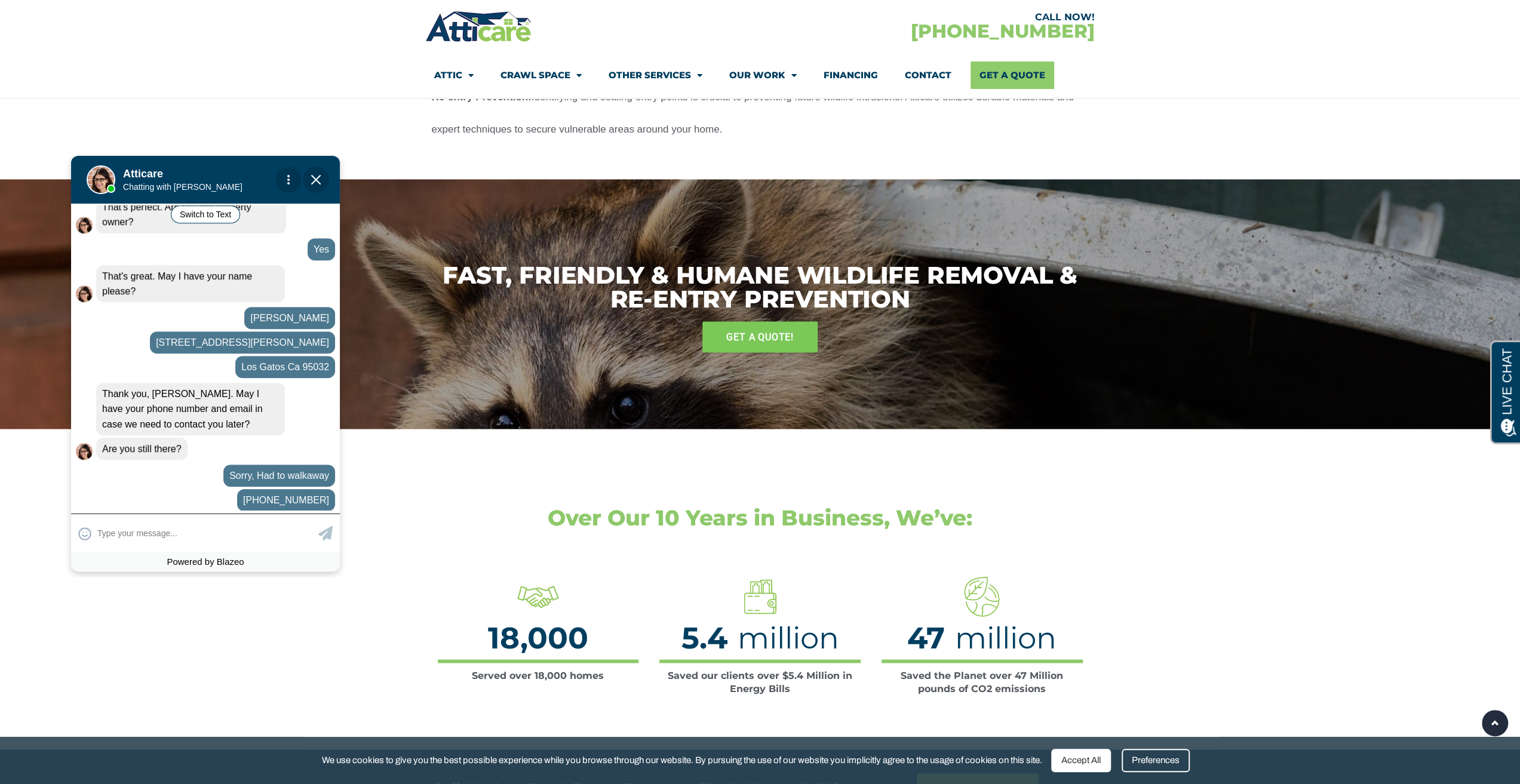
scroll to position [2031, 0]
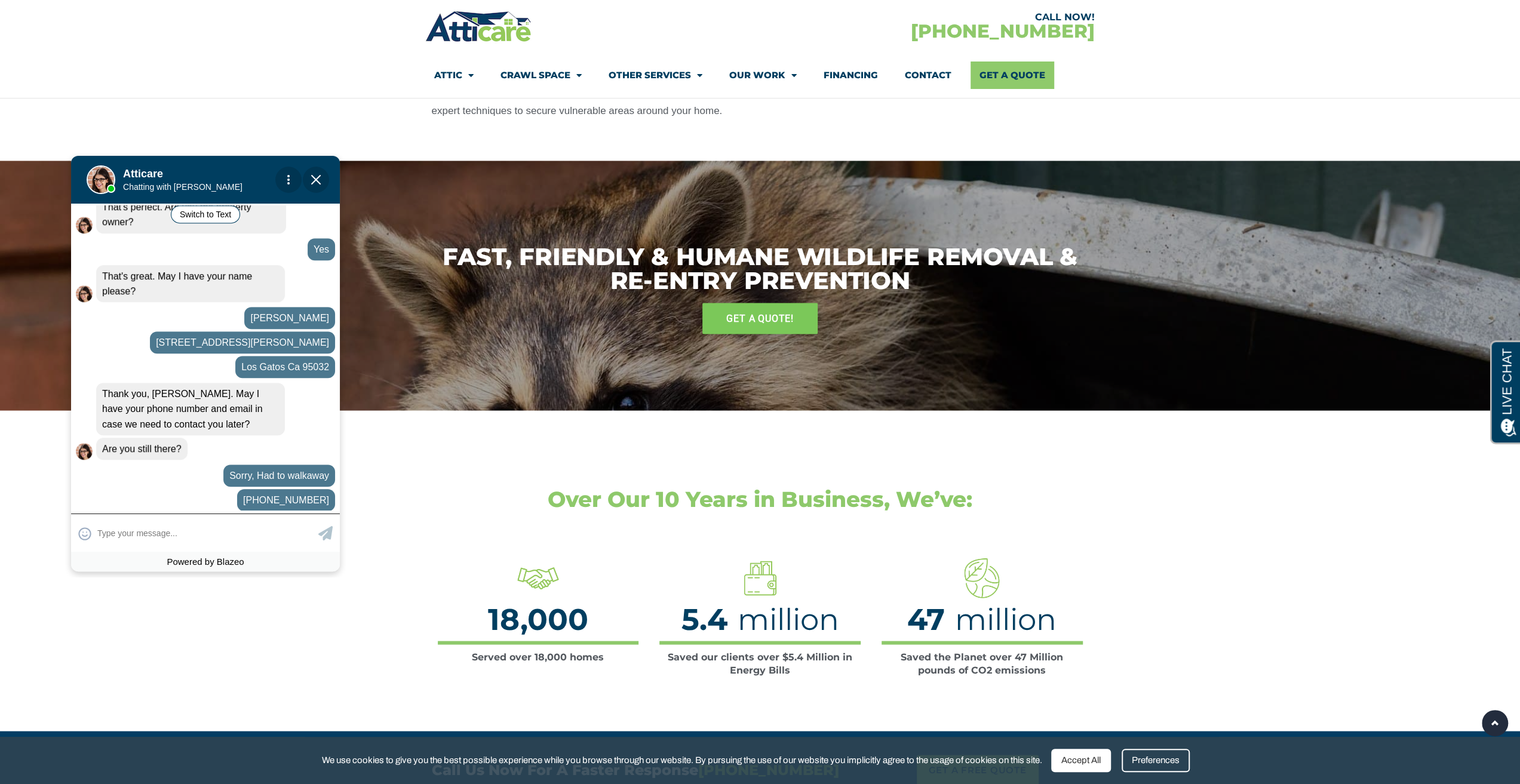
click at [186, 535] on input "text" at bounding box center [206, 533] width 218 height 23
click at [197, 538] on input "text" at bounding box center [206, 533] width 218 height 23
click at [129, 511] on div "Convert this chat to text Invalid phone number You have already been contacted …" at bounding box center [205, 364] width 268 height 416
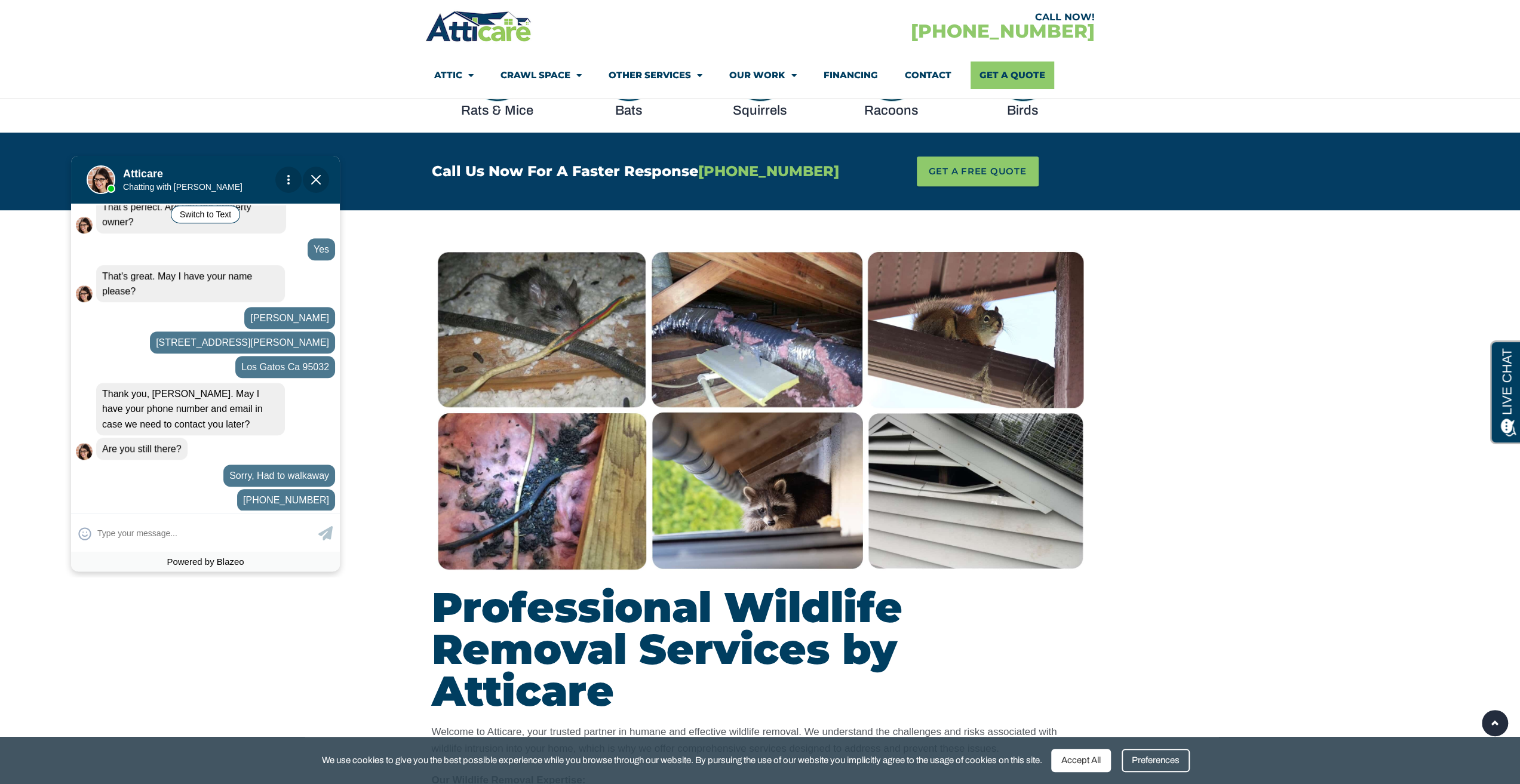
scroll to position [956, 0]
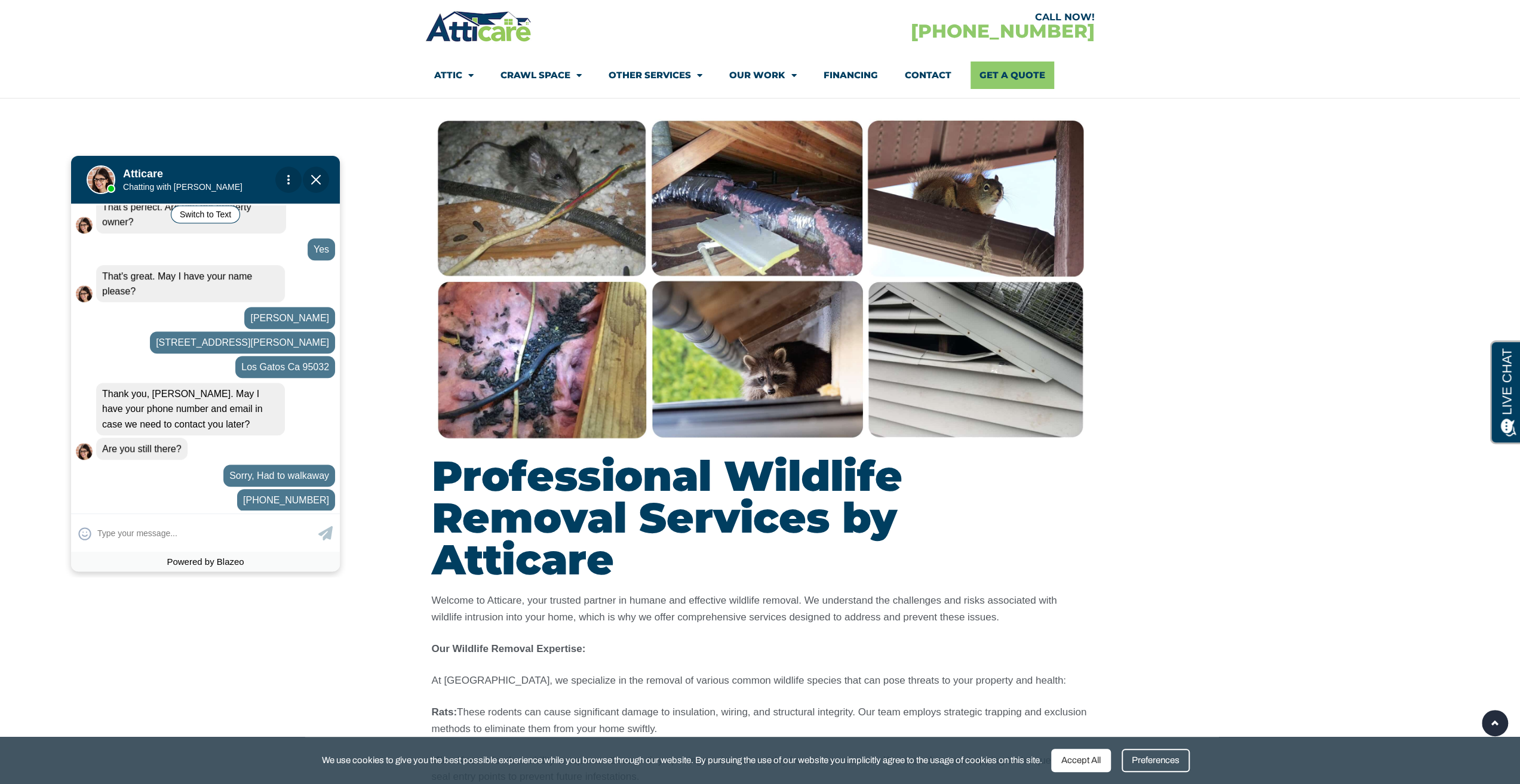
click at [510, 402] on img at bounding box center [760, 279] width 657 height 328
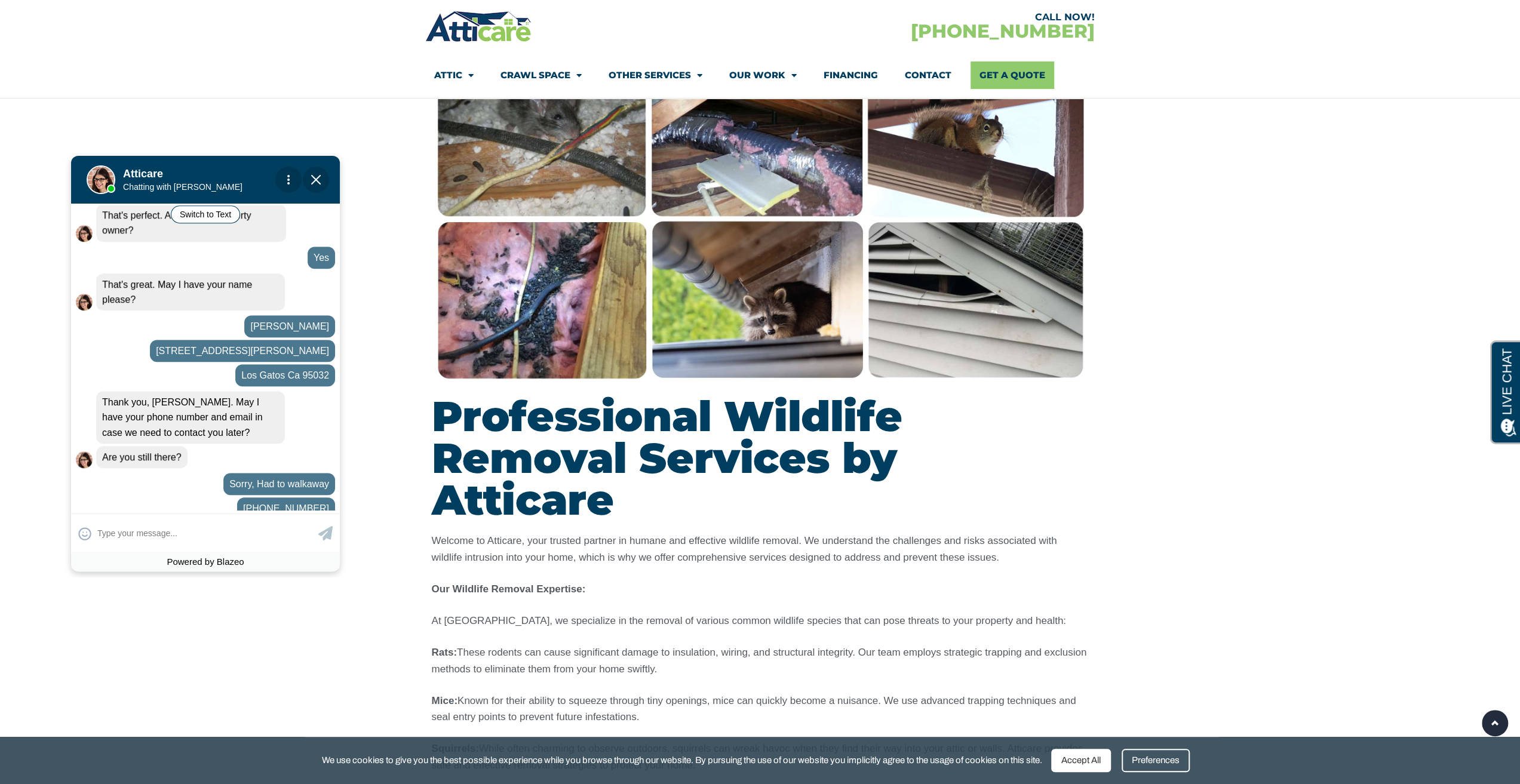
scroll to position [821, 0]
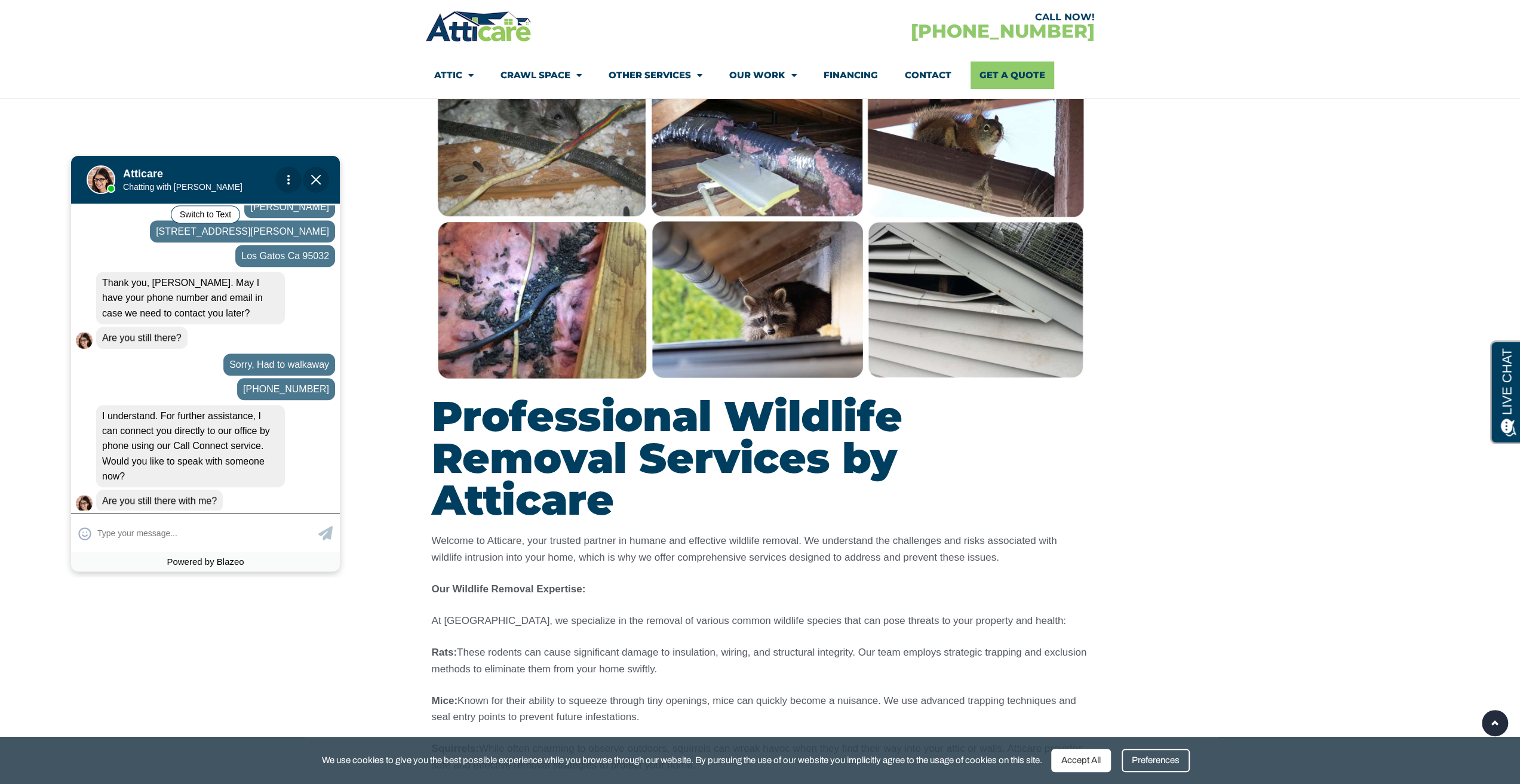
click at [175, 535] on input "text" at bounding box center [206, 533] width 218 height 23
type input "yes, sure, Thank you [PERSON_NAME]"
click at [331, 535] on icon at bounding box center [325, 533] width 14 height 14
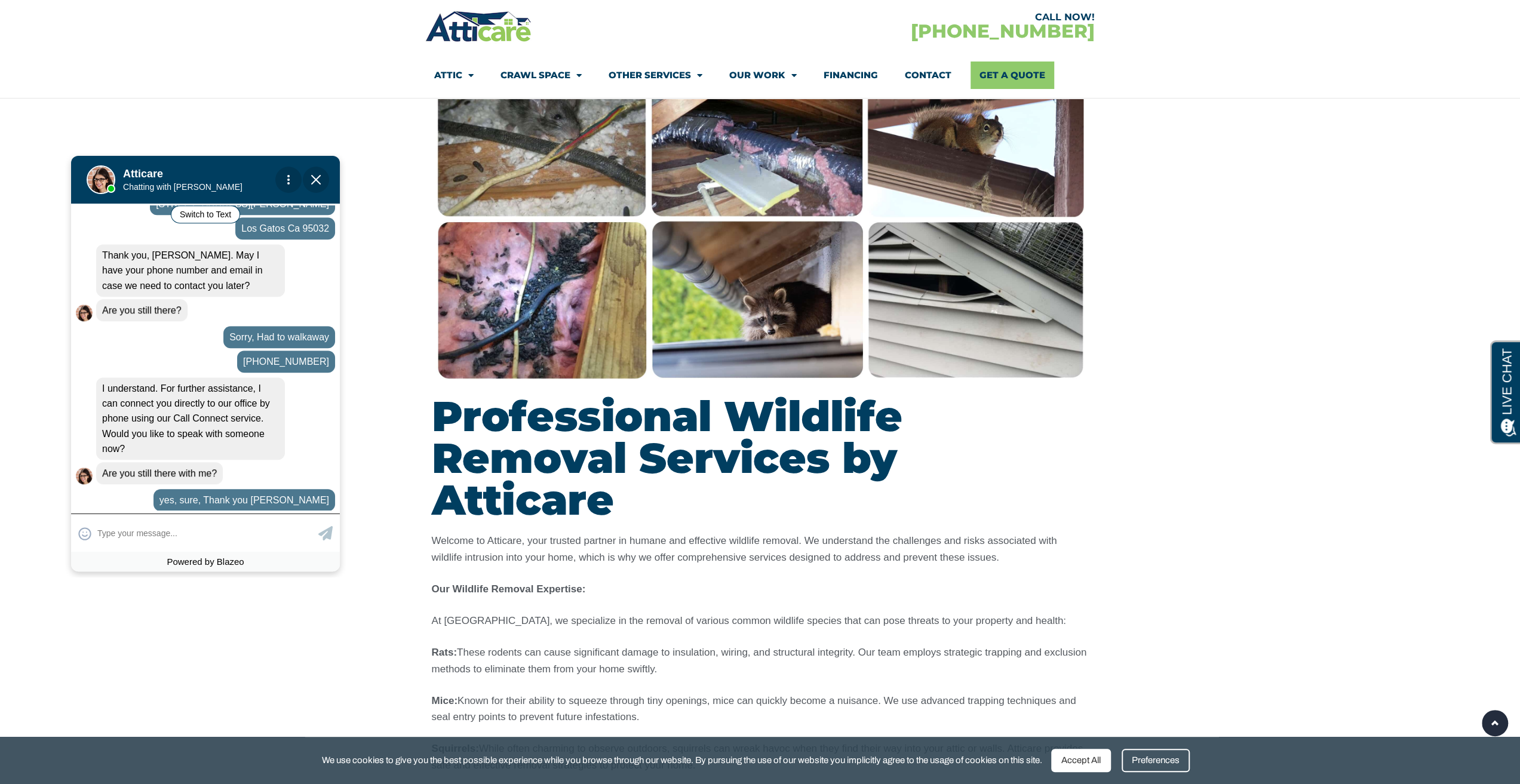
scroll to position [920, 0]
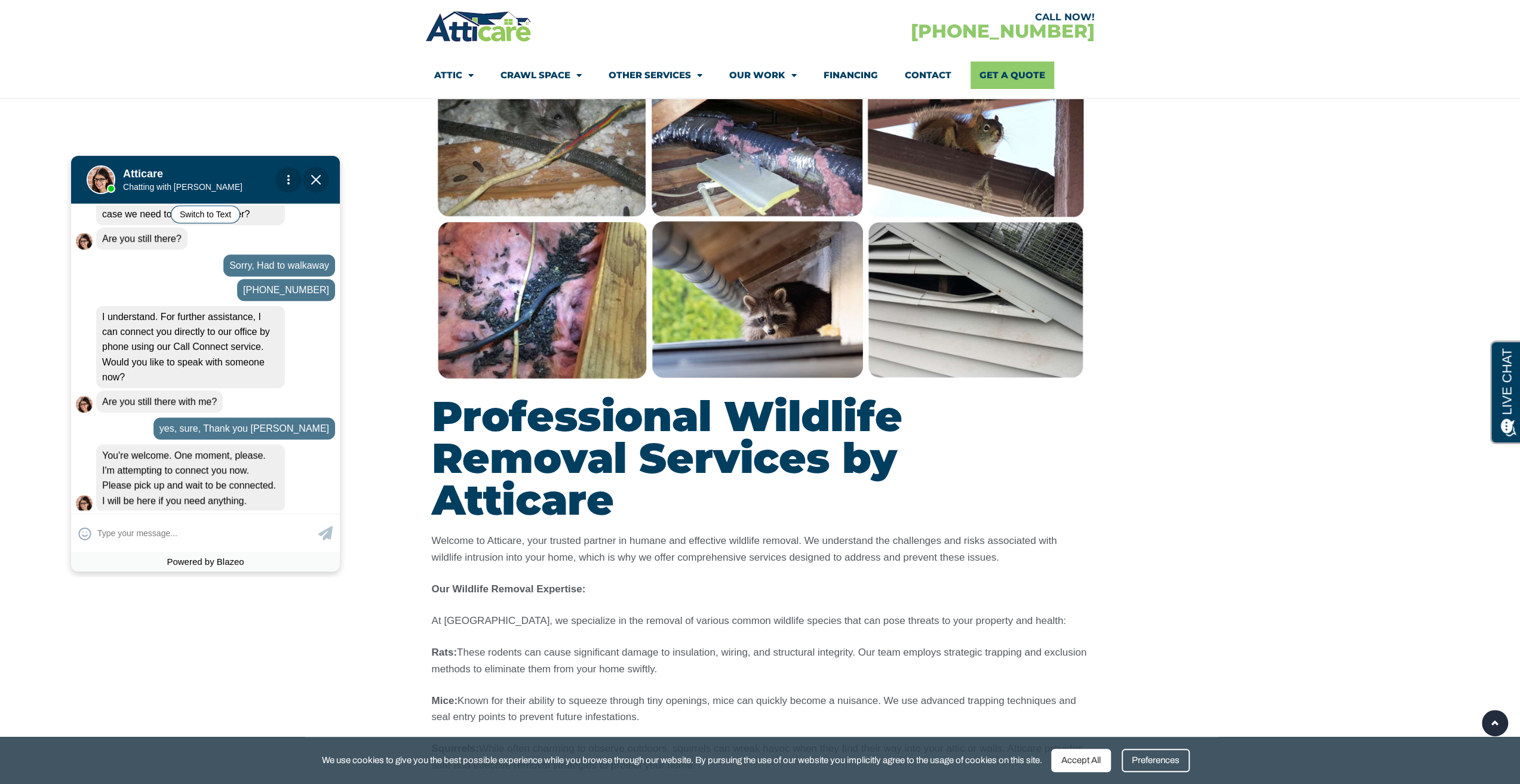
click at [545, 365] on img at bounding box center [760, 219] width 657 height 328
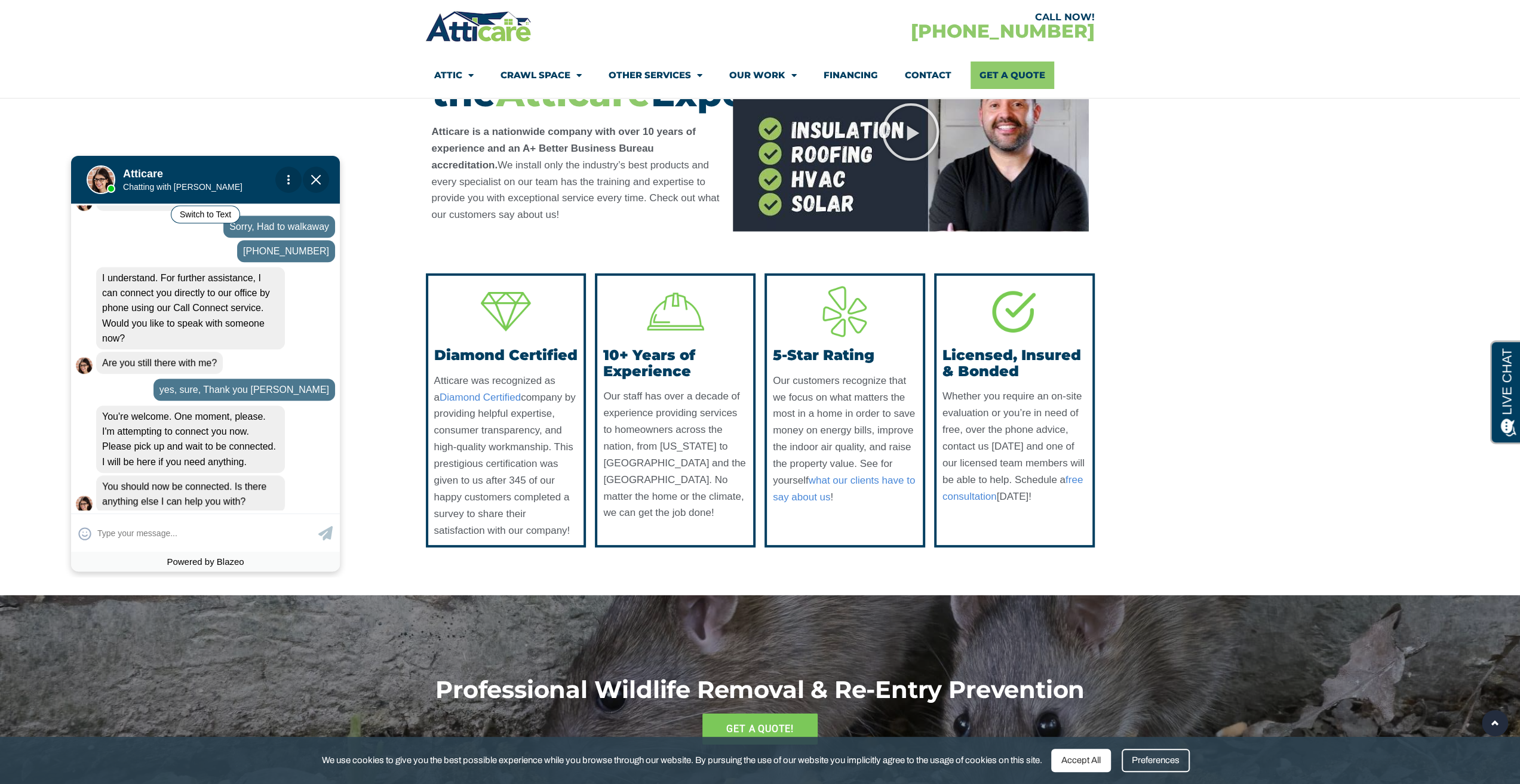
scroll to position [959, 0]
click at [206, 533] on input "text" at bounding box center [206, 533] width 218 height 23
click at [129, 533] on input "c" at bounding box center [206, 533] width 218 height 23
type input "connected"
click at [324, 530] on icon at bounding box center [325, 533] width 14 height 14
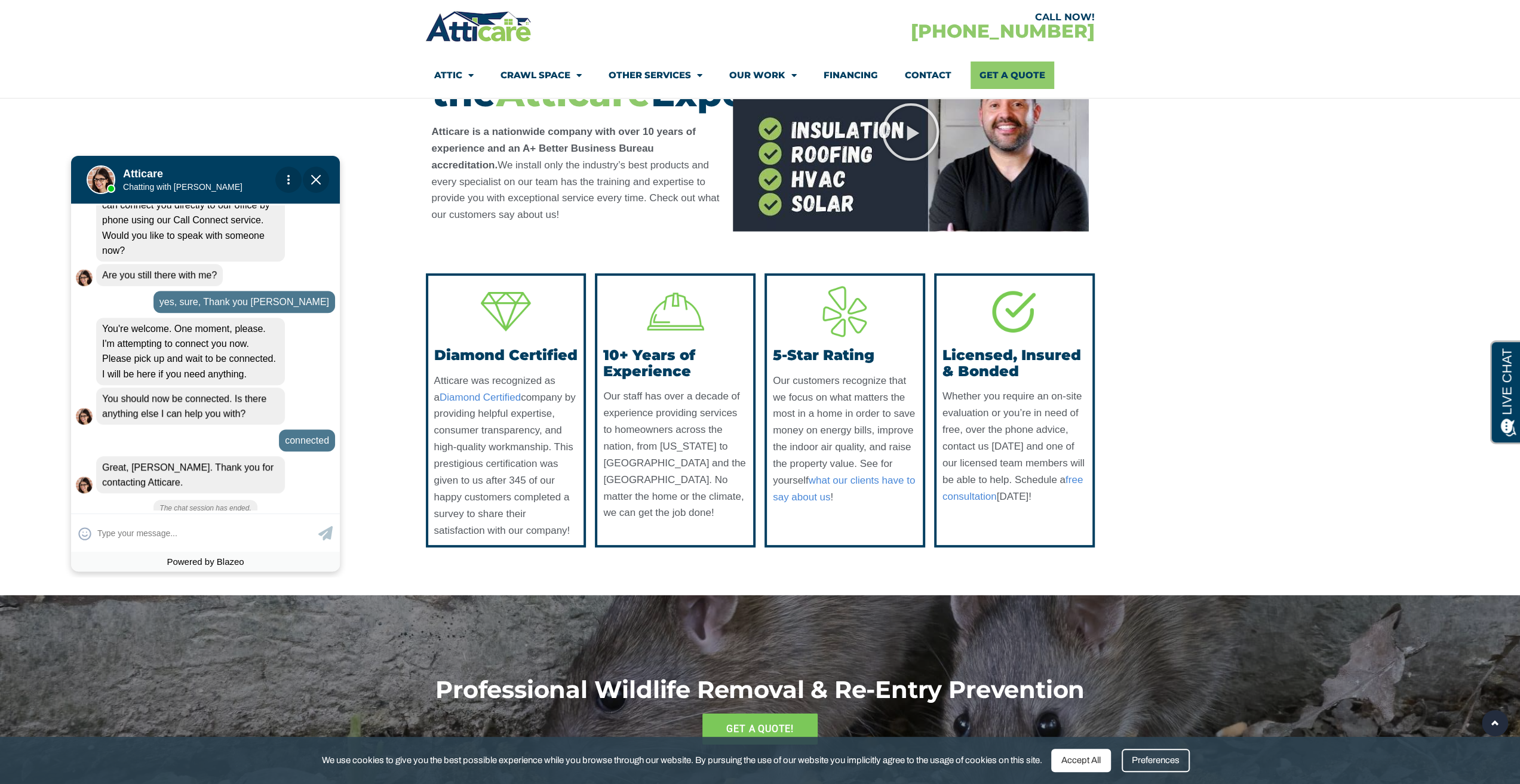
scroll to position [1034, 0]
